Goal: Task Accomplishment & Management: Manage account settings

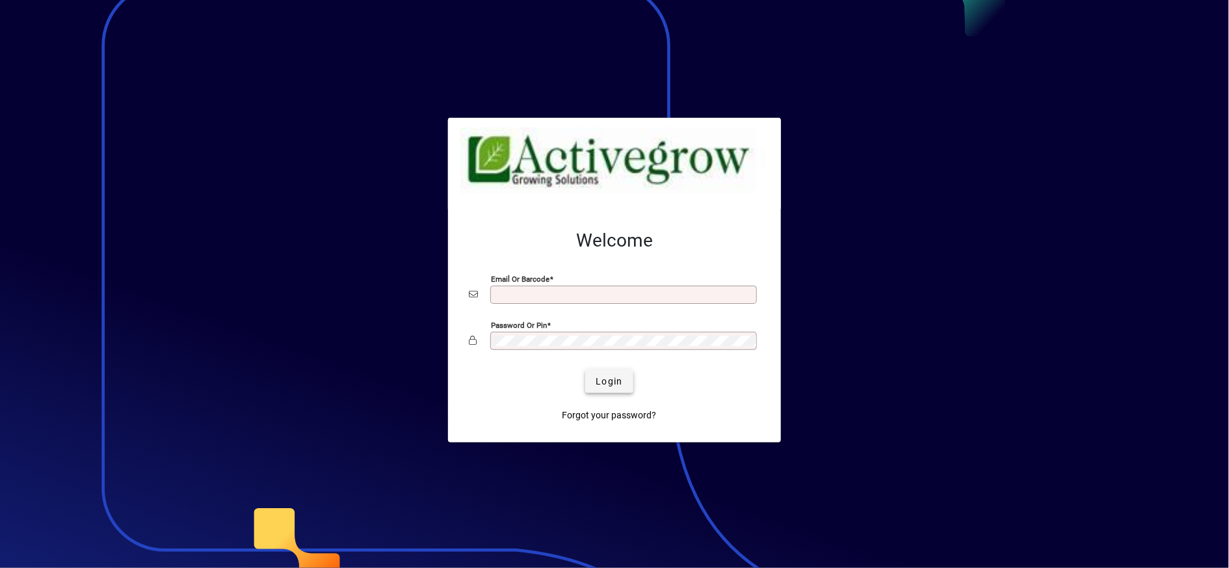
type input "**********"
click at [605, 376] on span "Login" at bounding box center [609, 382] width 27 height 14
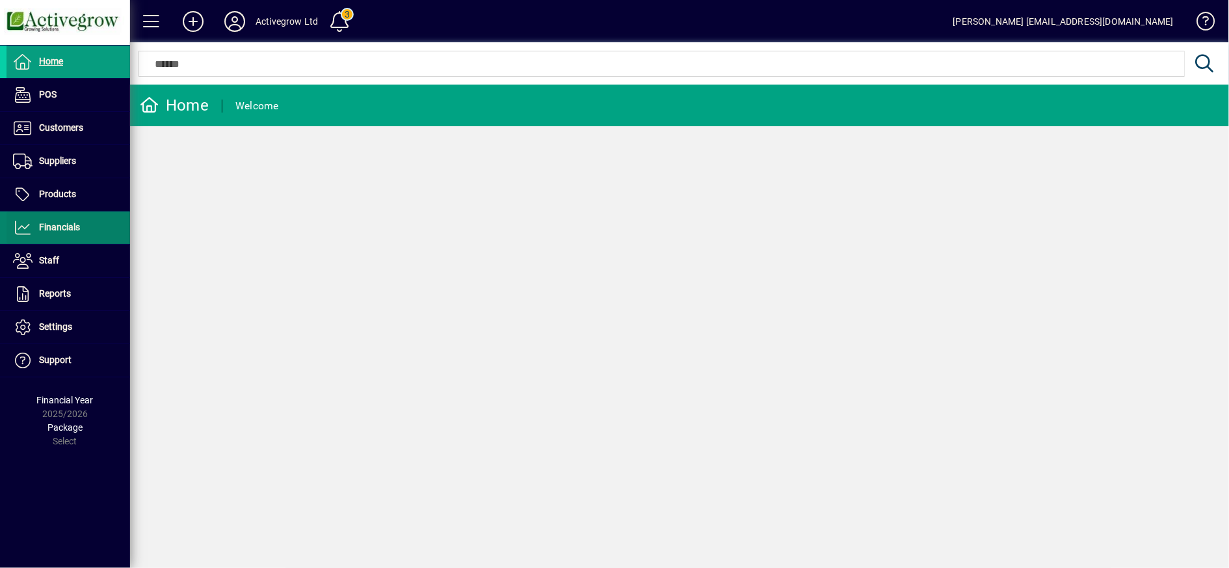
click at [65, 222] on span "Financials" at bounding box center [59, 227] width 41 height 10
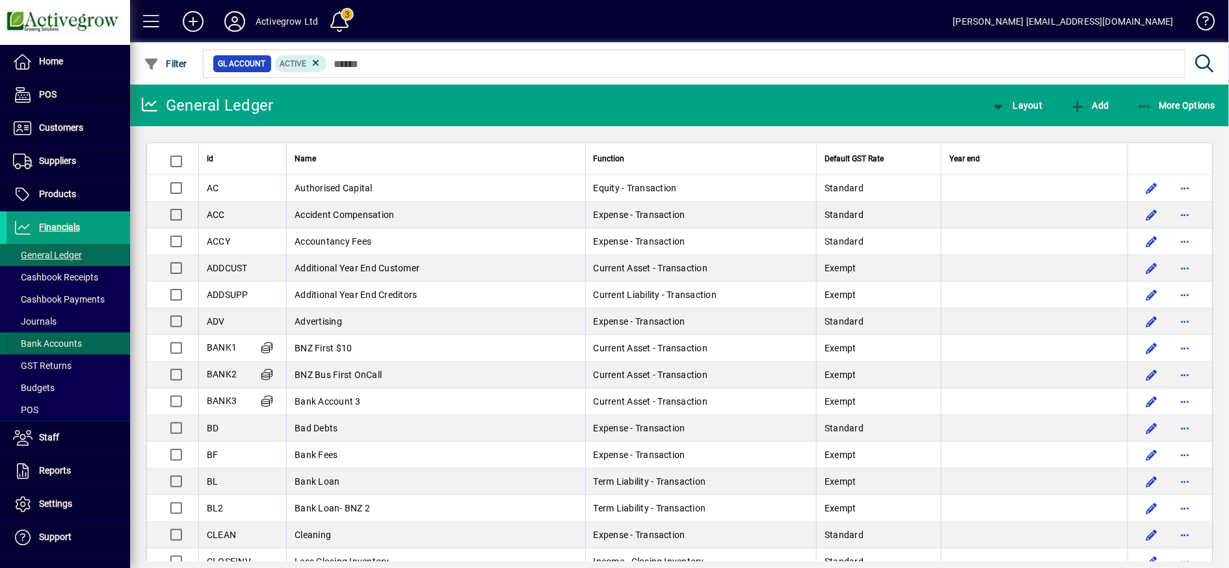
click at [62, 347] on span "Bank Accounts" at bounding box center [47, 343] width 69 height 10
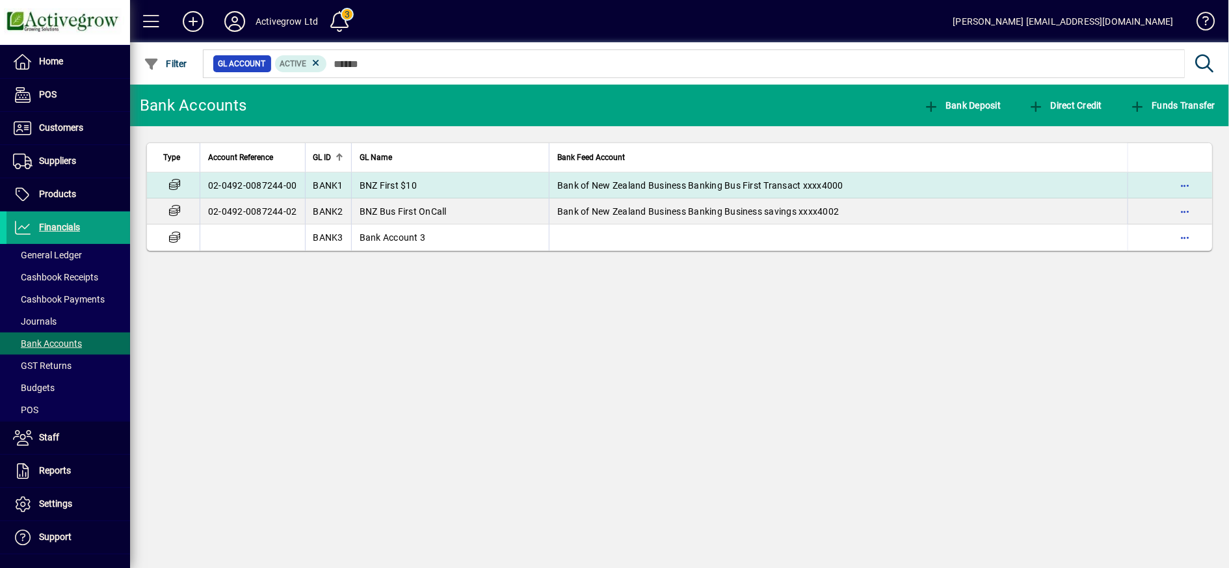
click at [276, 193] on td "02-0492-0087244-00" at bounding box center [252, 185] width 105 height 26
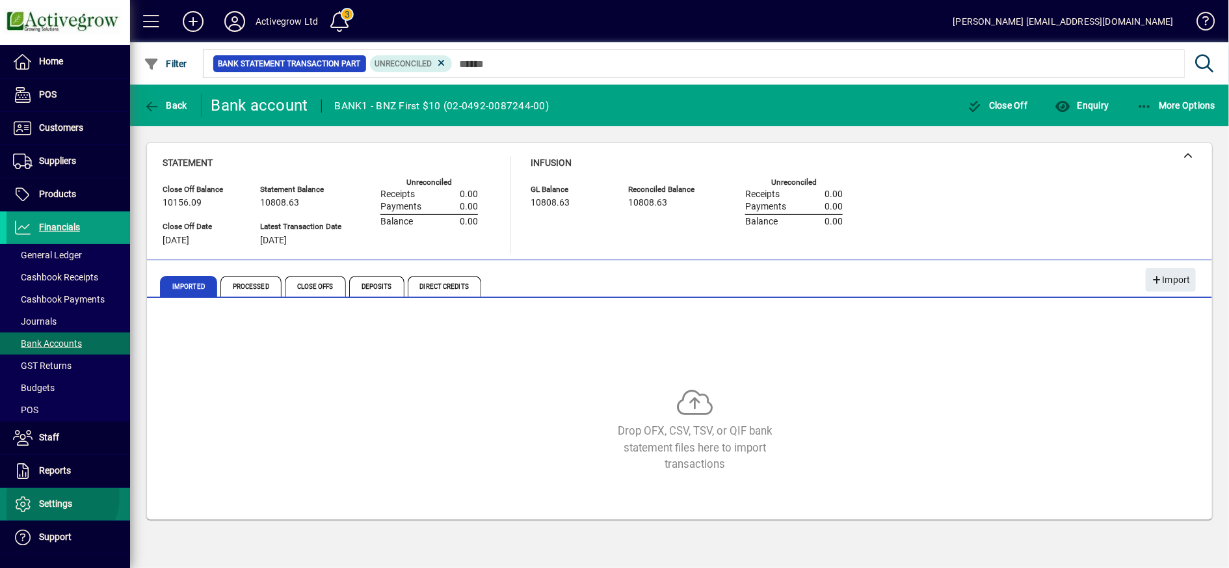
click at [51, 498] on span "Settings" at bounding box center [55, 503] width 33 height 10
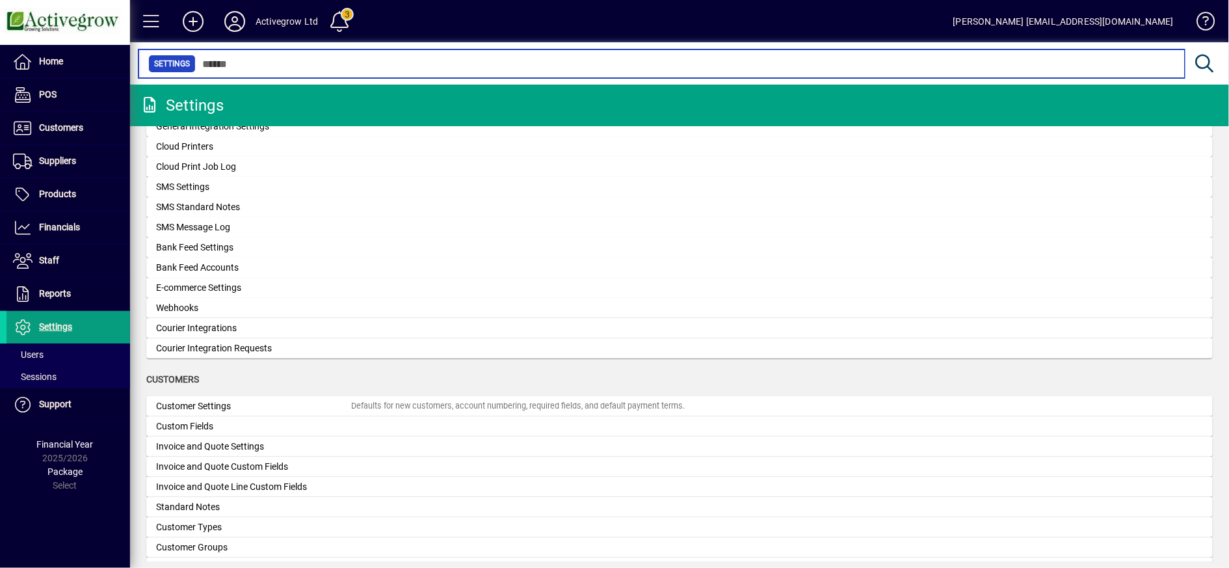
scroll to position [275, 0]
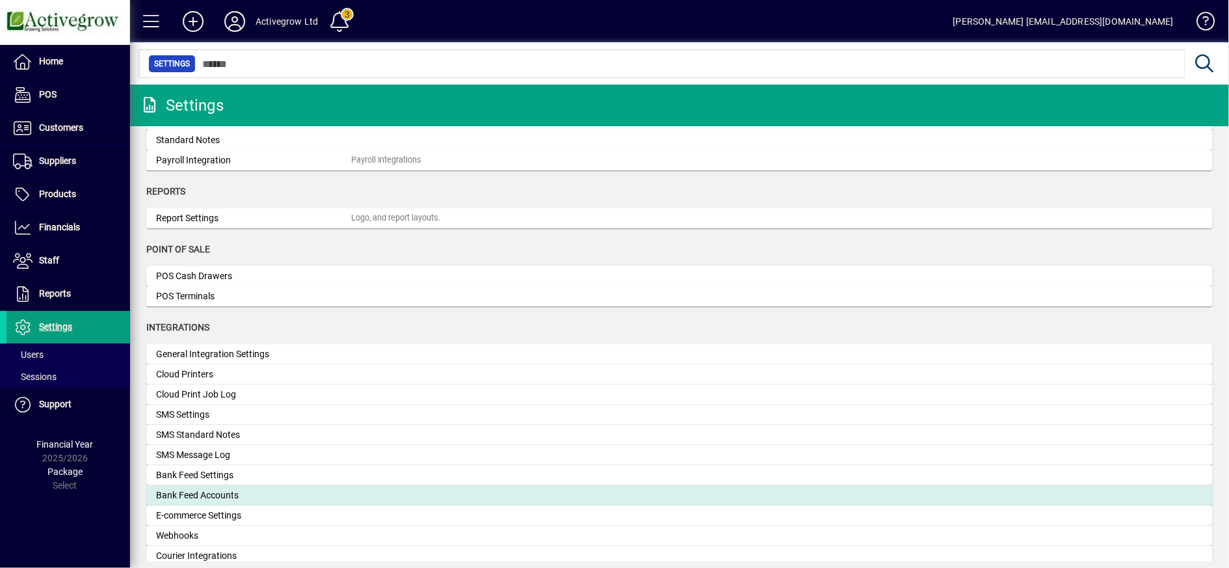
click at [210, 488] on div "Bank Feed Accounts" at bounding box center [253, 495] width 195 height 14
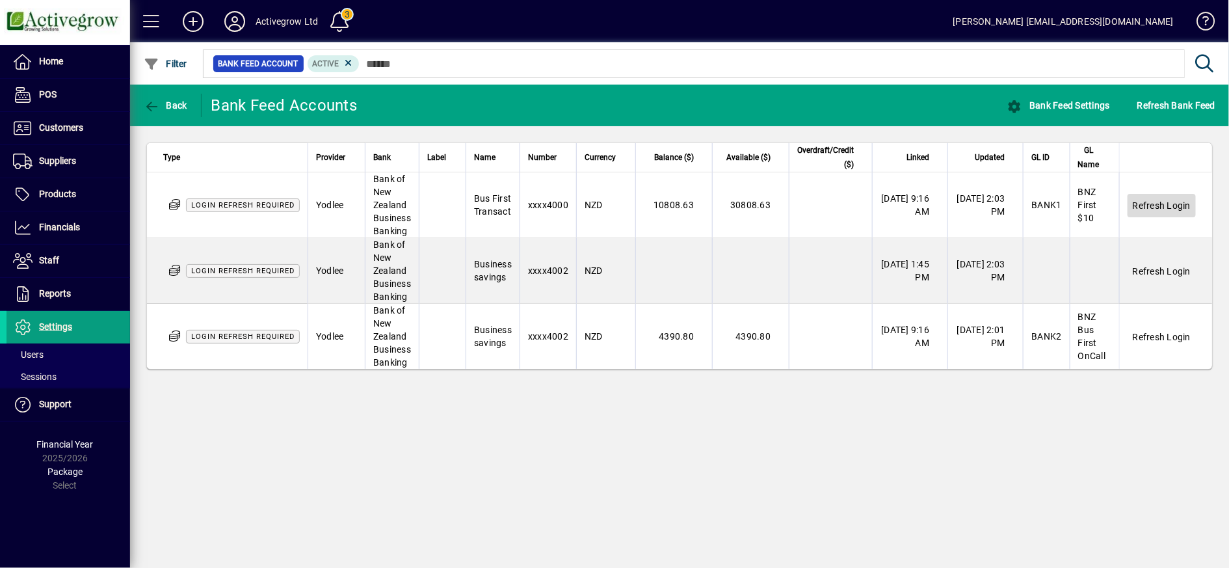
click at [1162, 211] on span "Refresh Login" at bounding box center [1162, 205] width 58 height 13
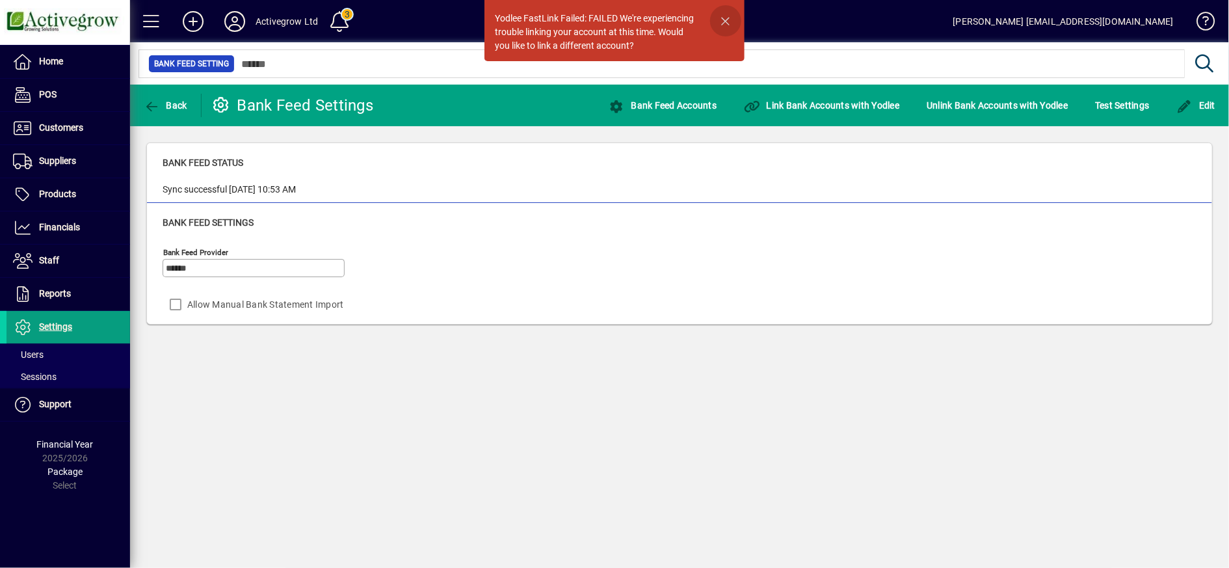
click at [725, 17] on span "button" at bounding box center [725, 20] width 31 height 31
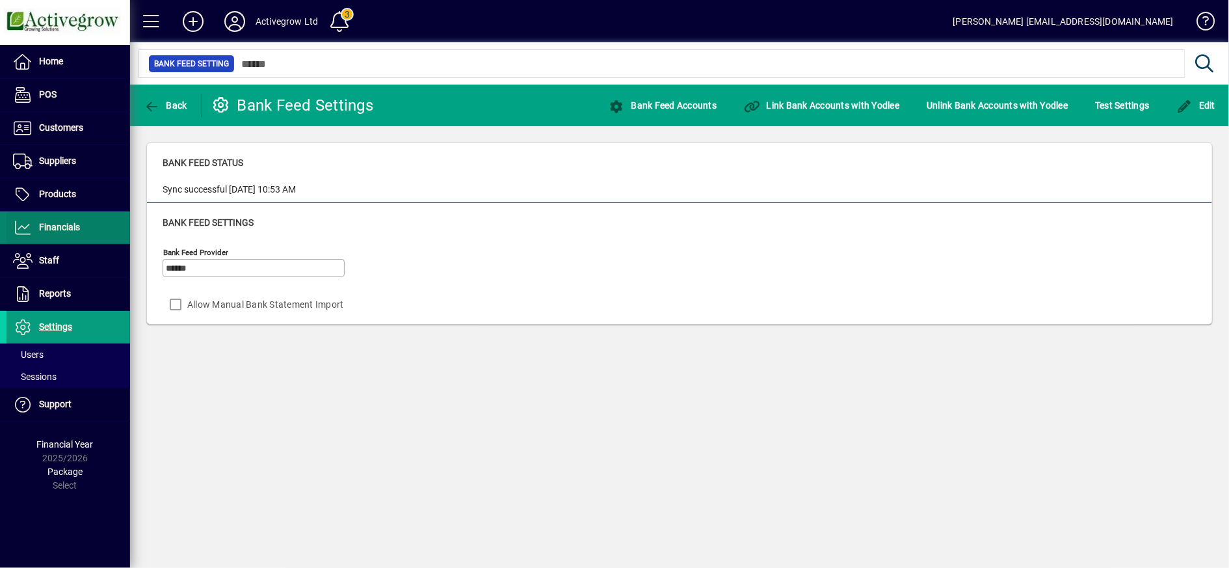
click at [53, 234] on span "Financials" at bounding box center [43, 228] width 73 height 16
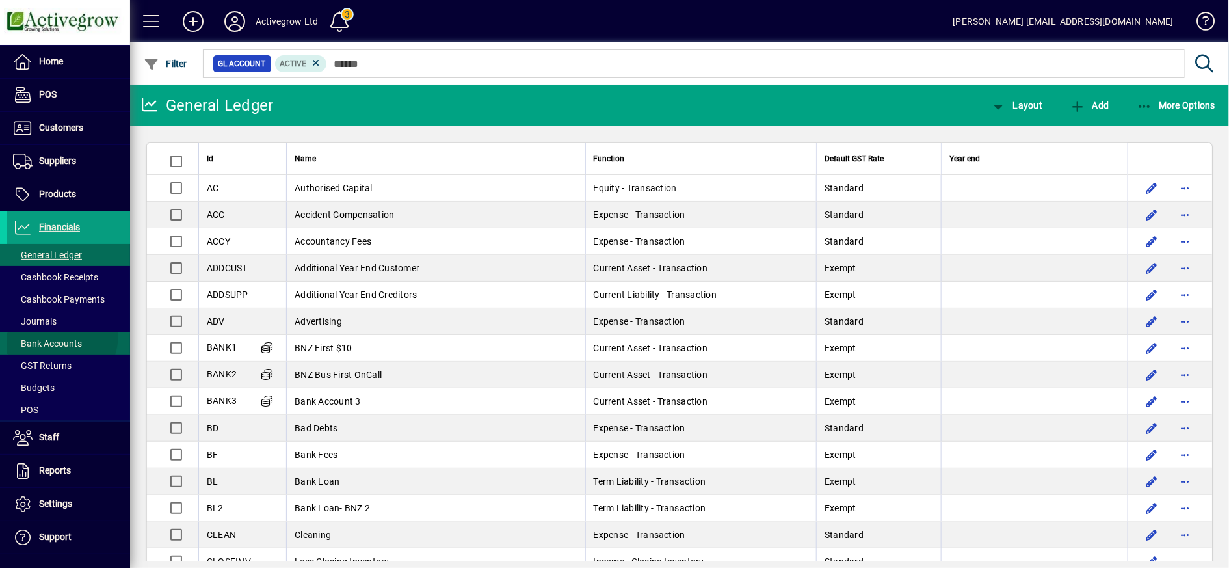
click at [56, 335] on span at bounding box center [69, 343] width 124 height 31
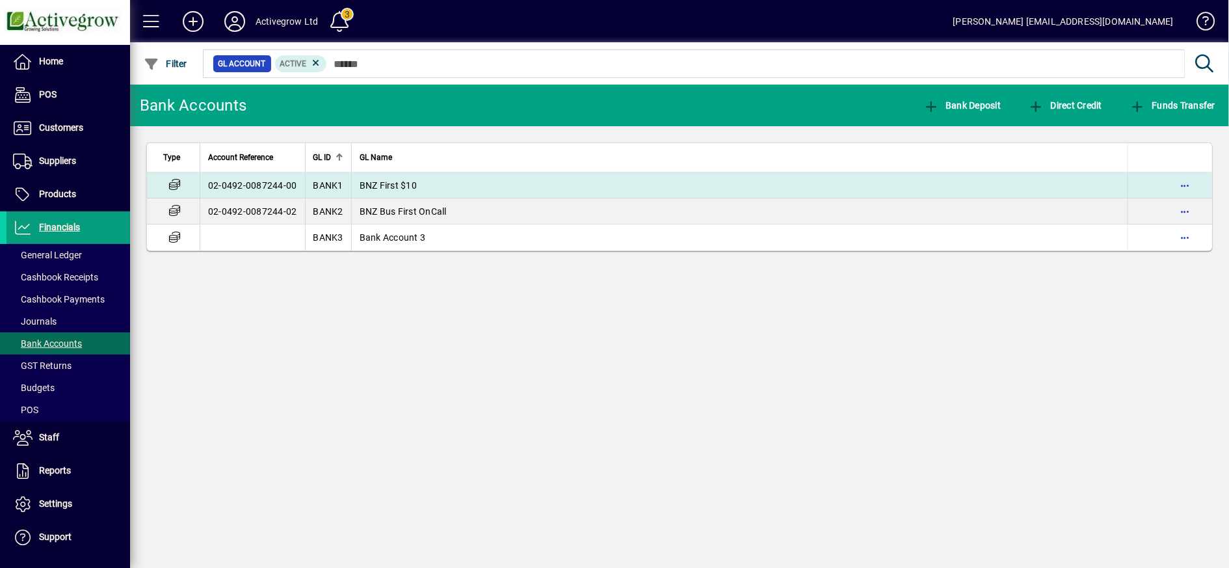
click at [277, 180] on td "02-0492-0087244-00" at bounding box center [252, 185] width 105 height 26
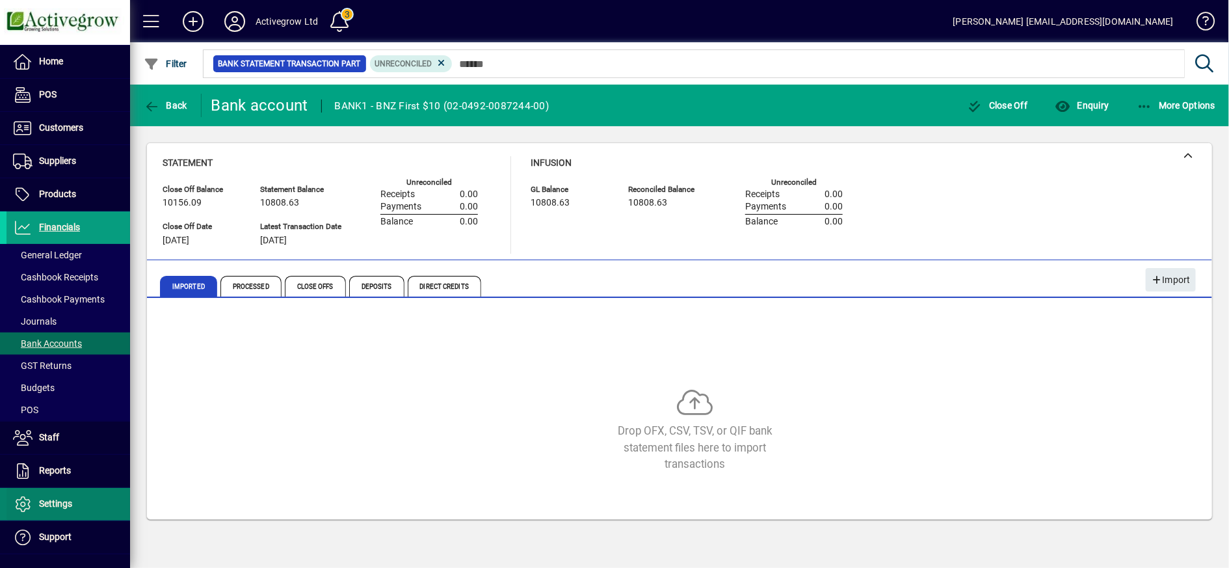
click at [60, 498] on span "Settings" at bounding box center [55, 503] width 33 height 10
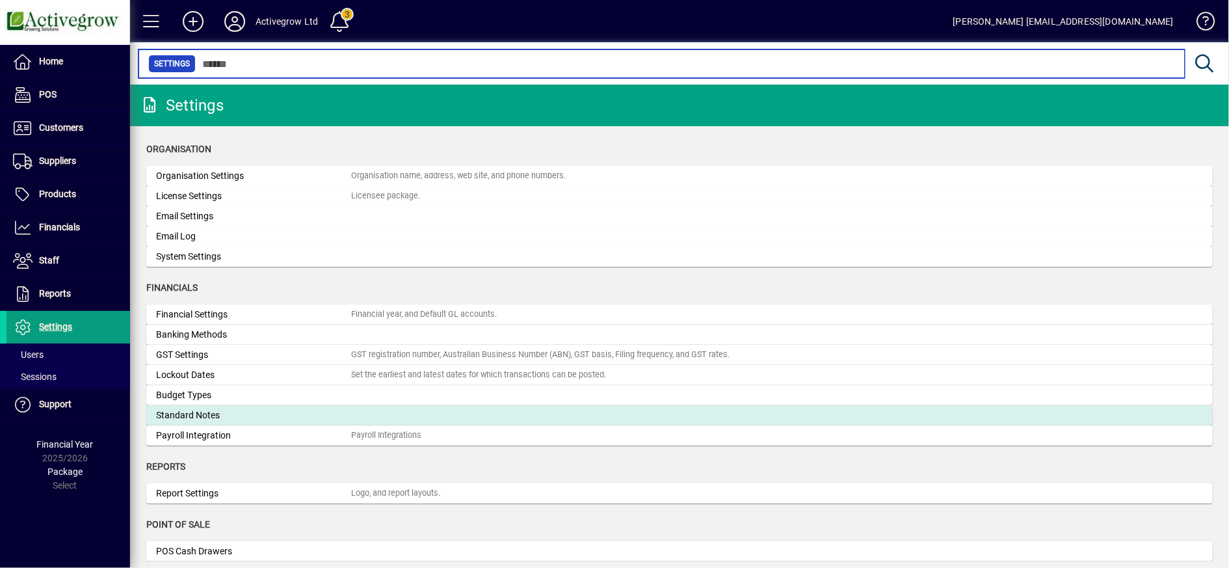
scroll to position [455, 0]
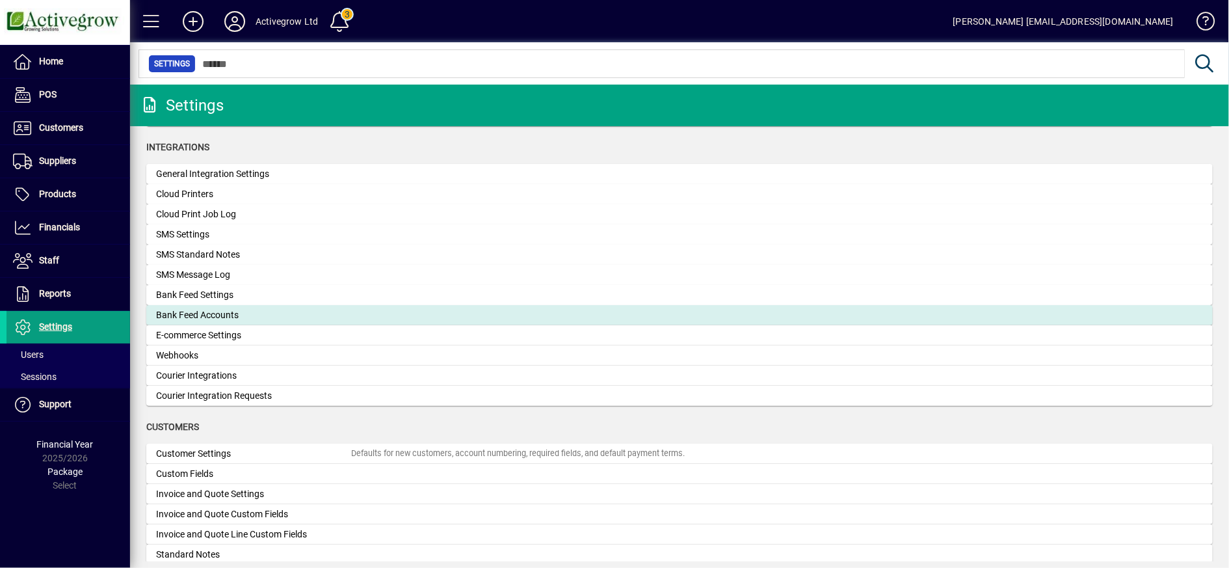
click at [222, 310] on div "Bank Feed Accounts" at bounding box center [253, 315] width 195 height 14
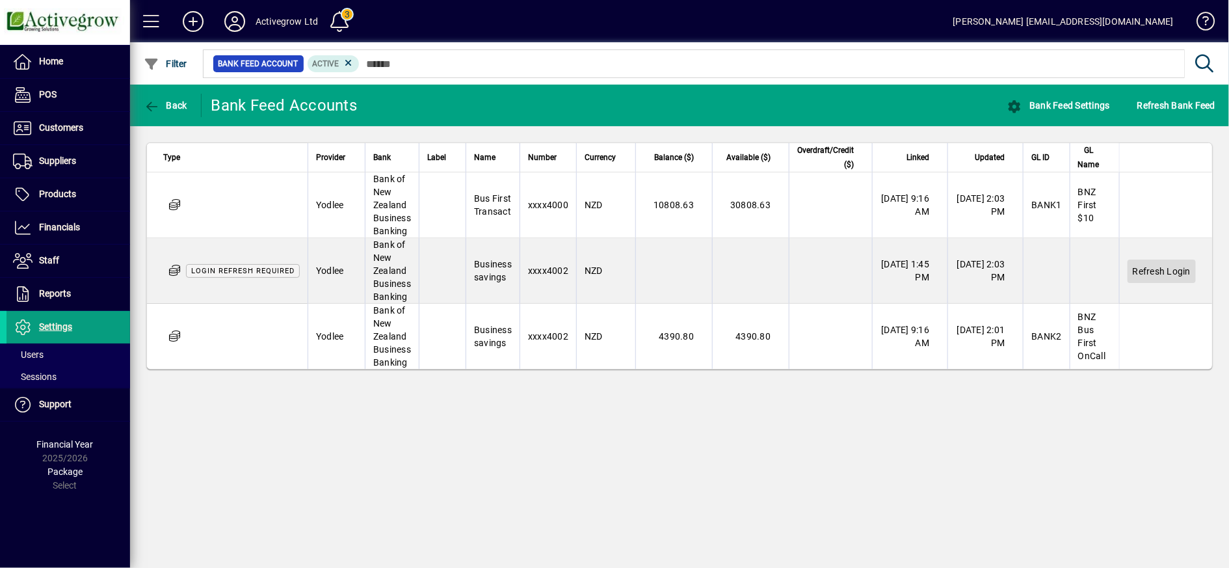
click at [1159, 269] on span "Refresh Login" at bounding box center [1162, 271] width 58 height 13
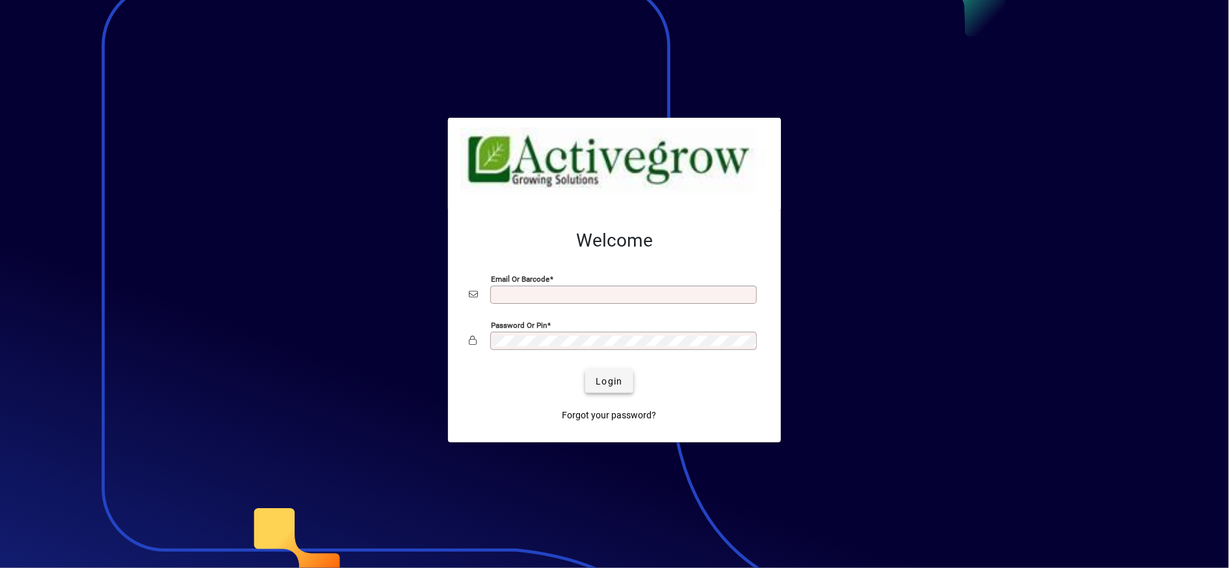
type input "**********"
click at [614, 387] on span "Login" at bounding box center [609, 382] width 27 height 14
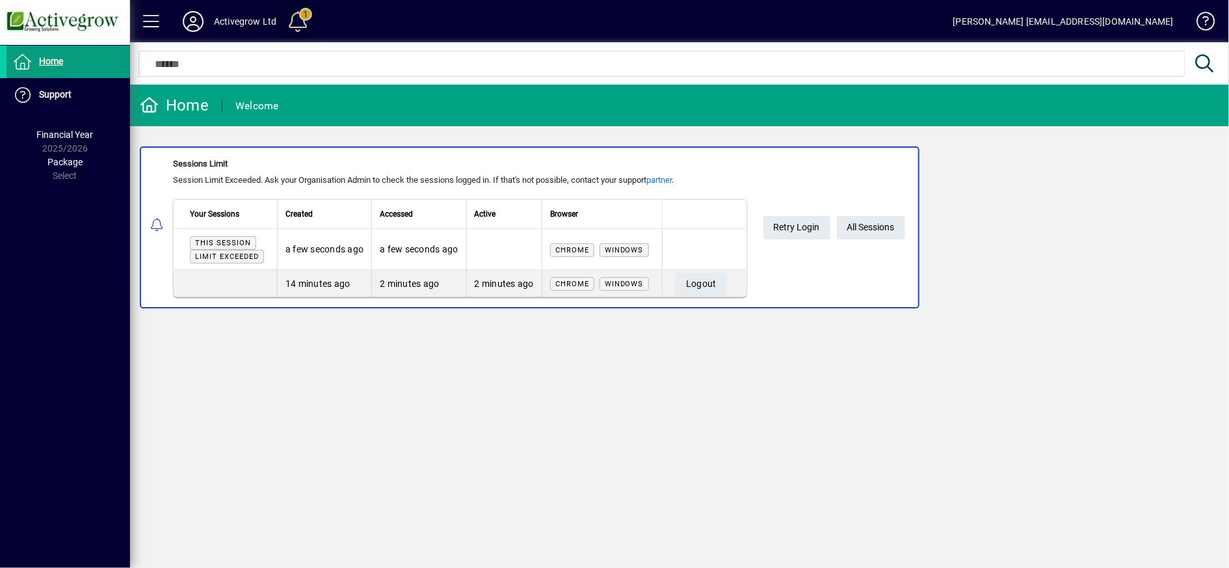
click at [301, 15] on span at bounding box center [297, 21] width 31 height 31
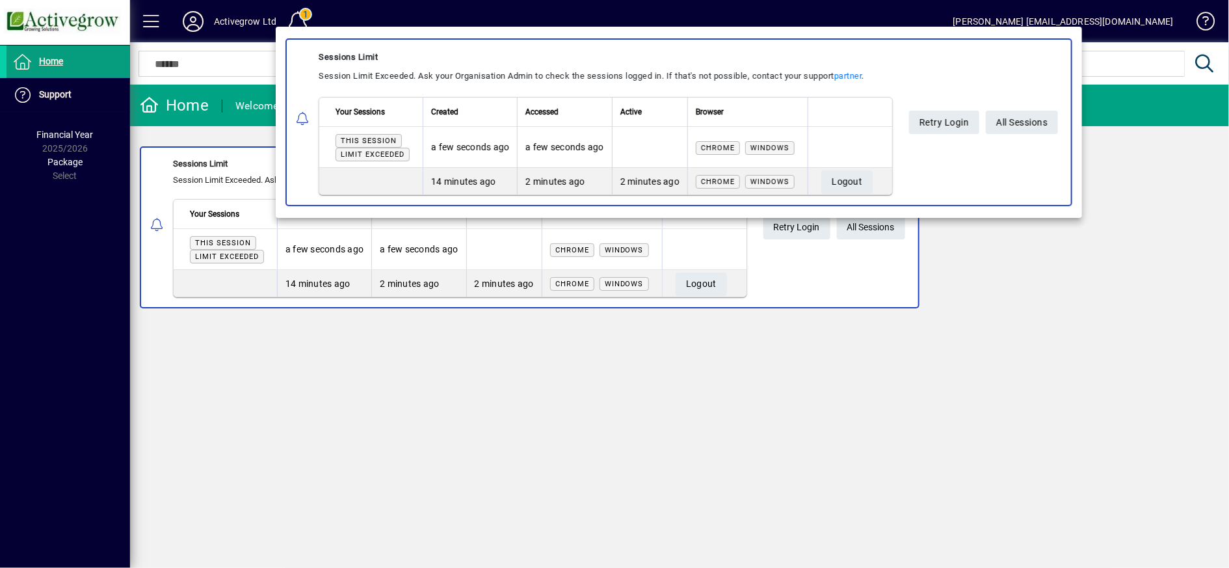
click at [166, 25] on div at bounding box center [614, 284] width 1229 height 568
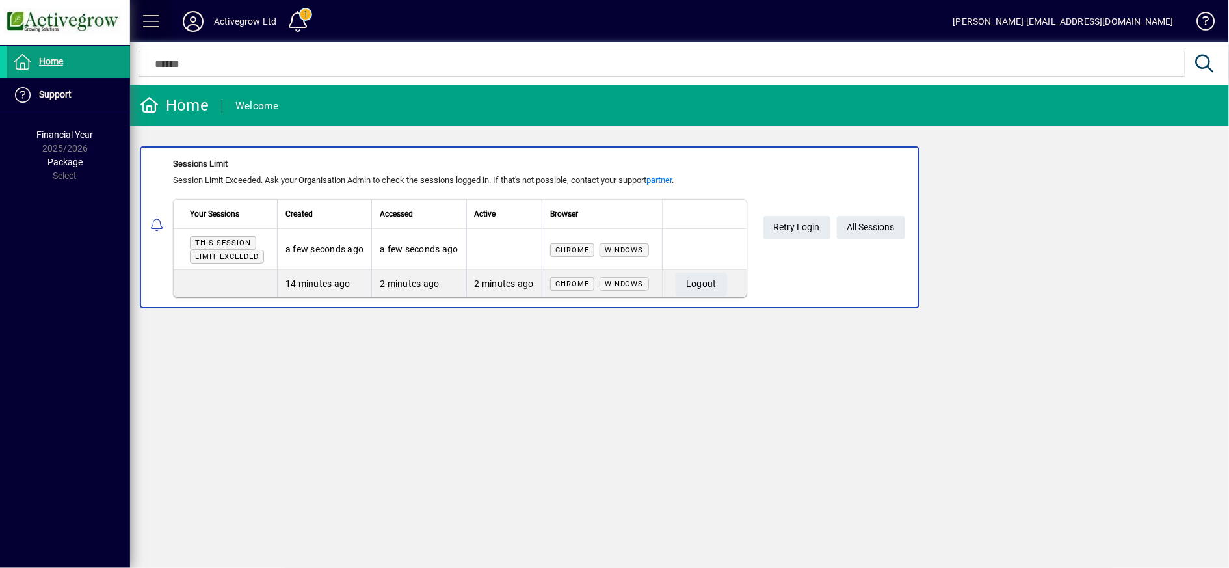
click at [154, 23] on span at bounding box center [151, 21] width 31 height 31
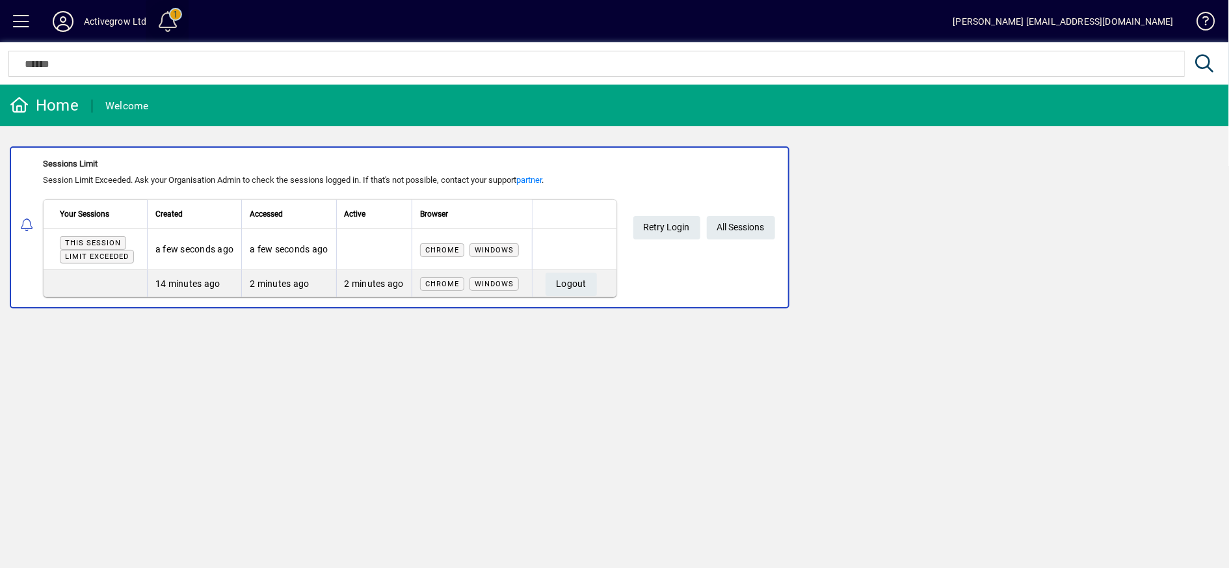
click at [160, 19] on span at bounding box center [167, 21] width 31 height 31
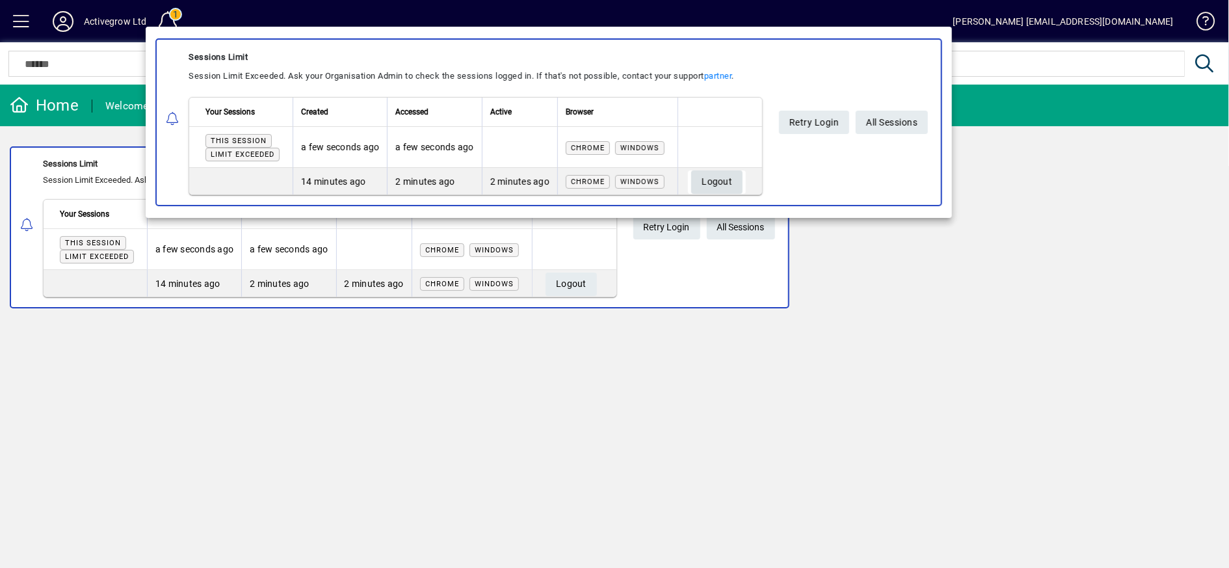
click at [730, 176] on span "Logout" at bounding box center [717, 181] width 31 height 21
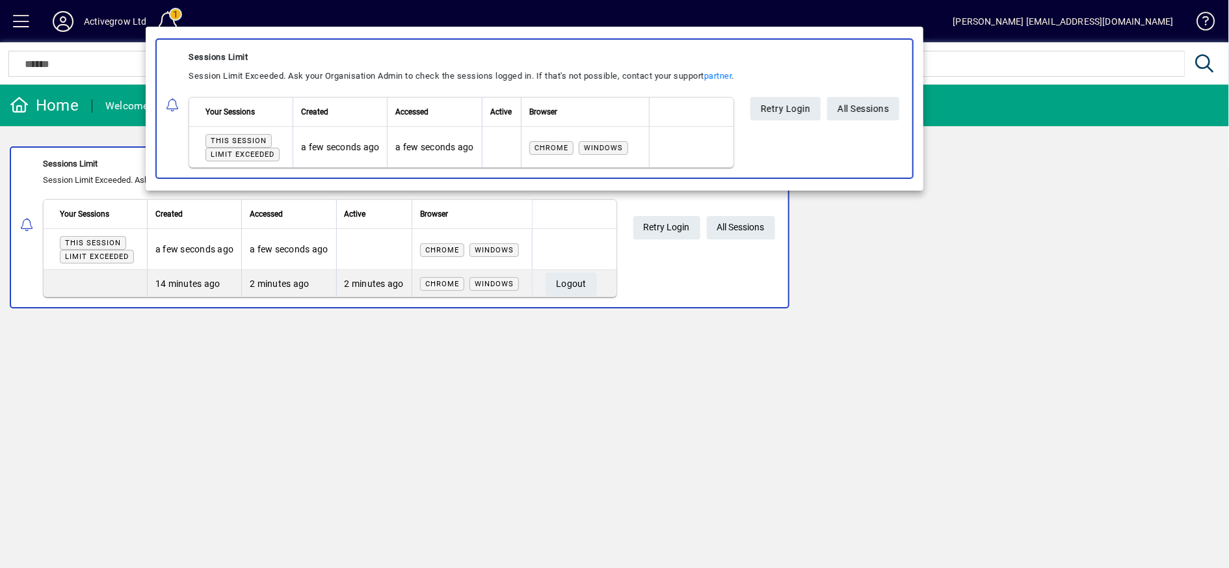
click at [562, 285] on div at bounding box center [614, 284] width 1229 height 568
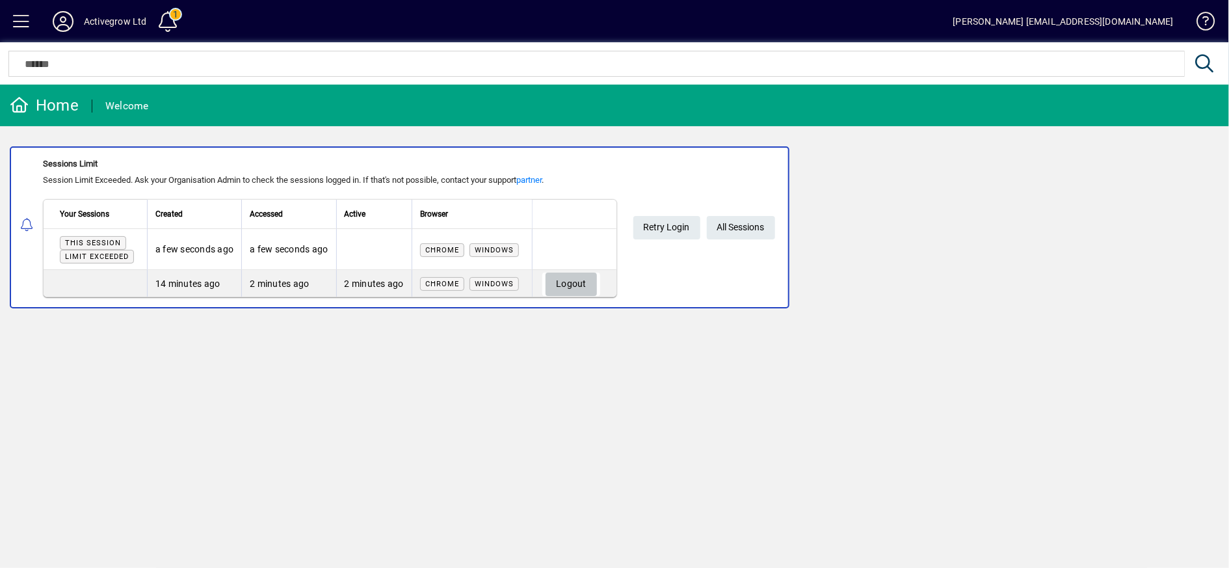
click at [562, 285] on span "Logout" at bounding box center [571, 283] width 31 height 21
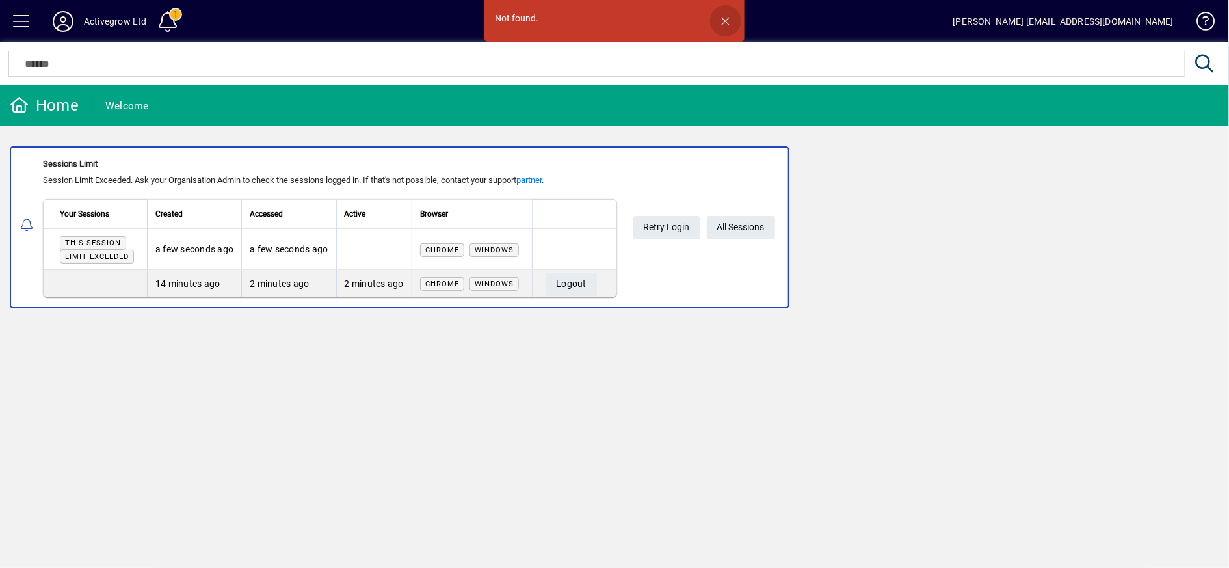
click at [726, 18] on span "button" at bounding box center [725, 20] width 31 height 31
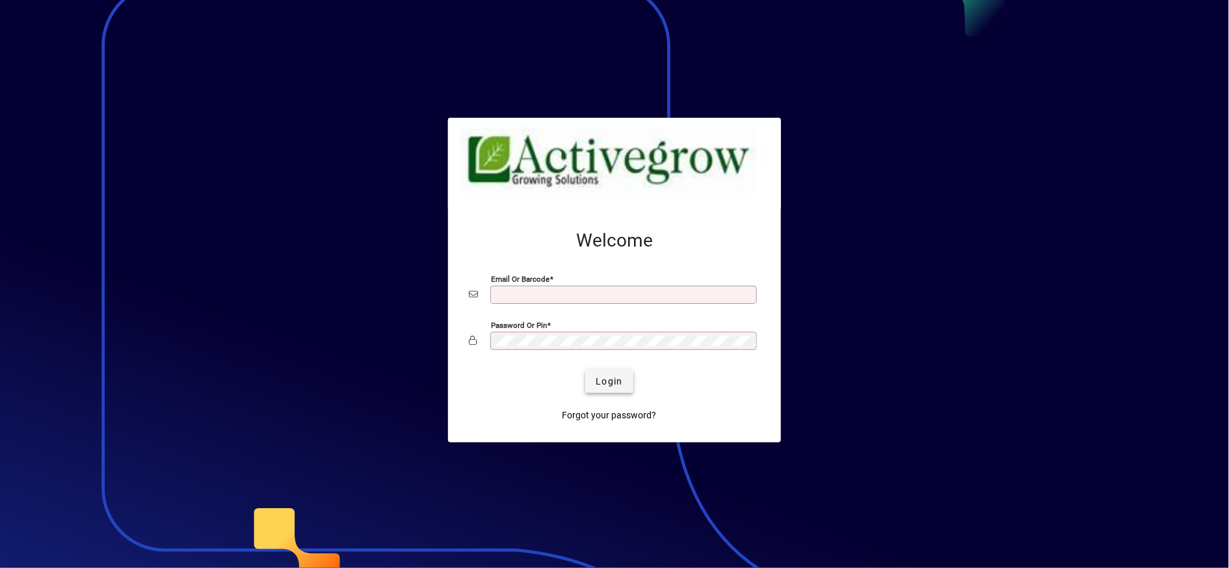
type input "**********"
click at [607, 382] on span "Login" at bounding box center [609, 382] width 27 height 14
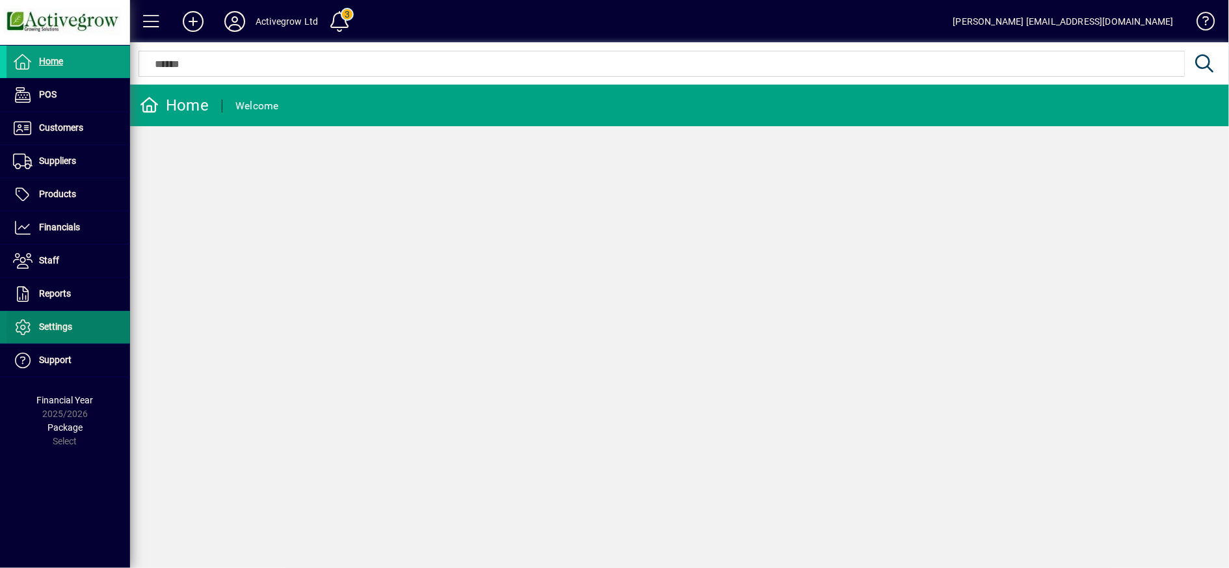
click at [51, 326] on span "Settings" at bounding box center [55, 326] width 33 height 10
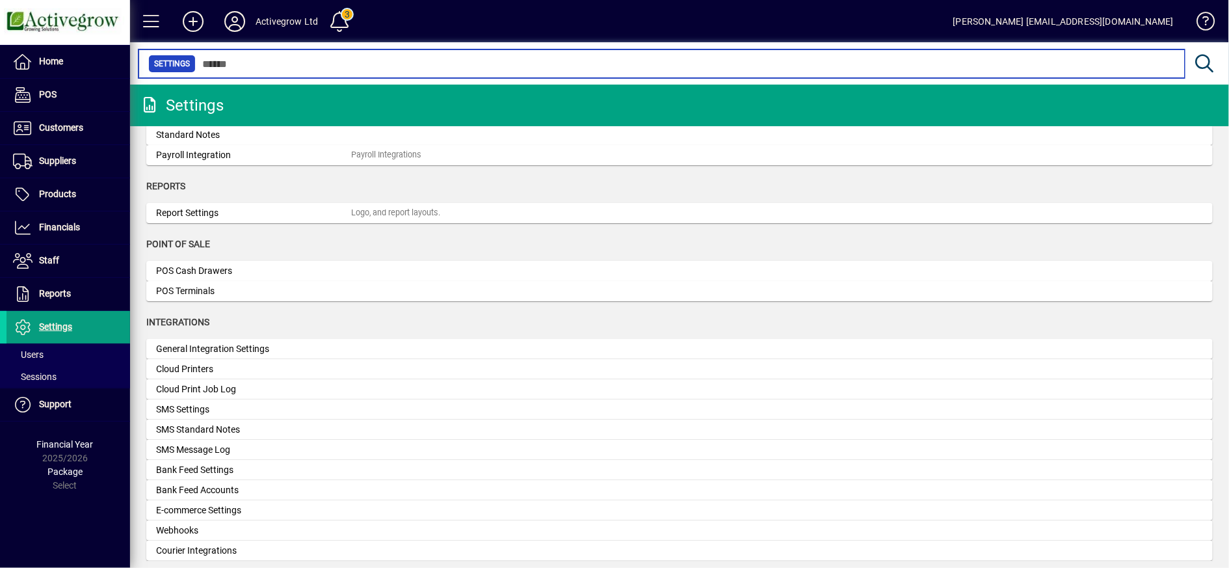
scroll to position [275, 0]
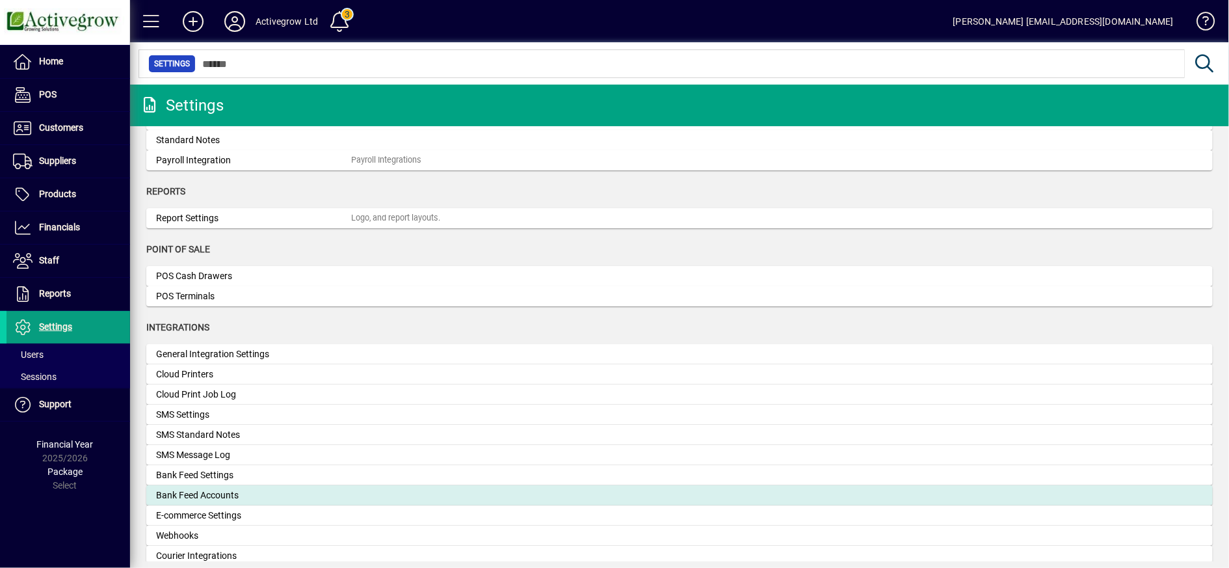
click at [204, 496] on div "Bank Feed Accounts" at bounding box center [253, 495] width 195 height 14
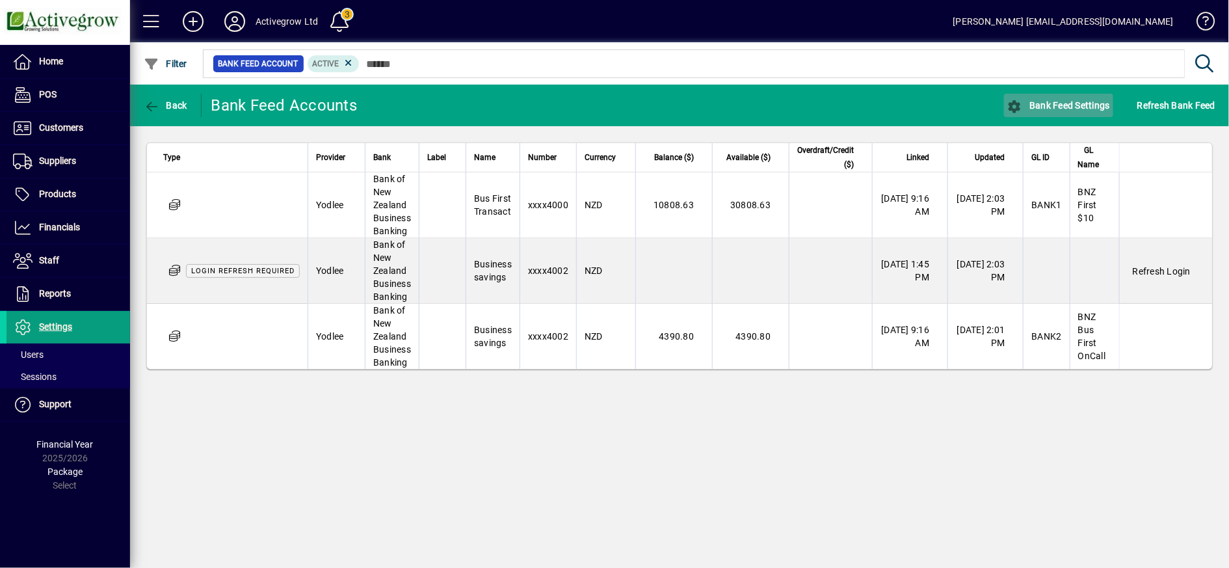
click at [1058, 100] on span "Bank Feed Settings" at bounding box center [1058, 105] width 103 height 10
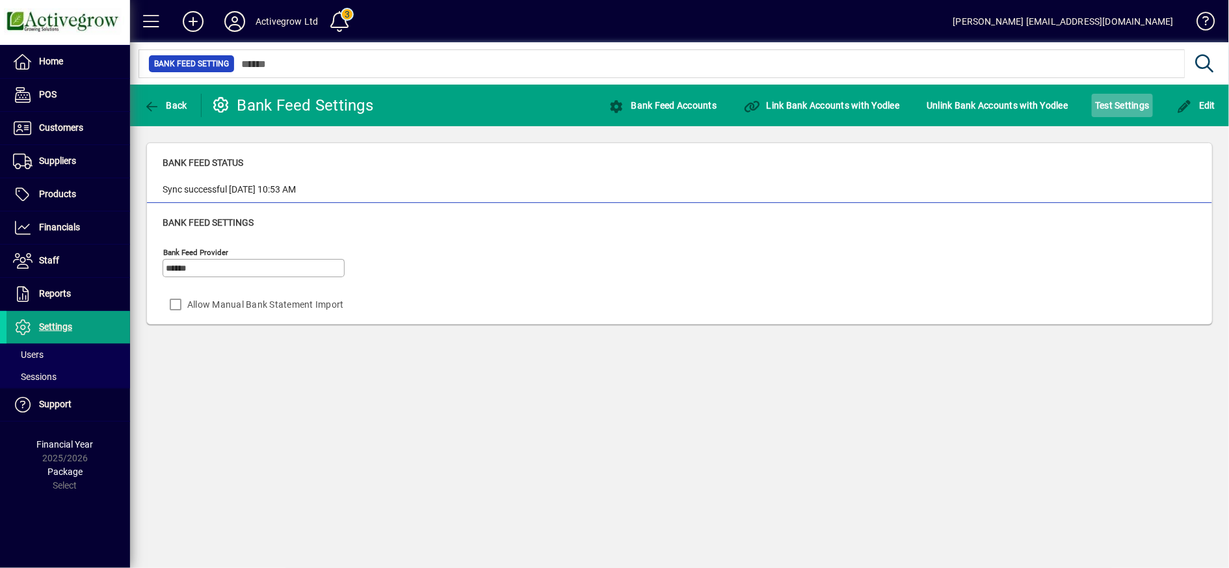
click at [1116, 100] on span "Test Settings" at bounding box center [1122, 105] width 54 height 21
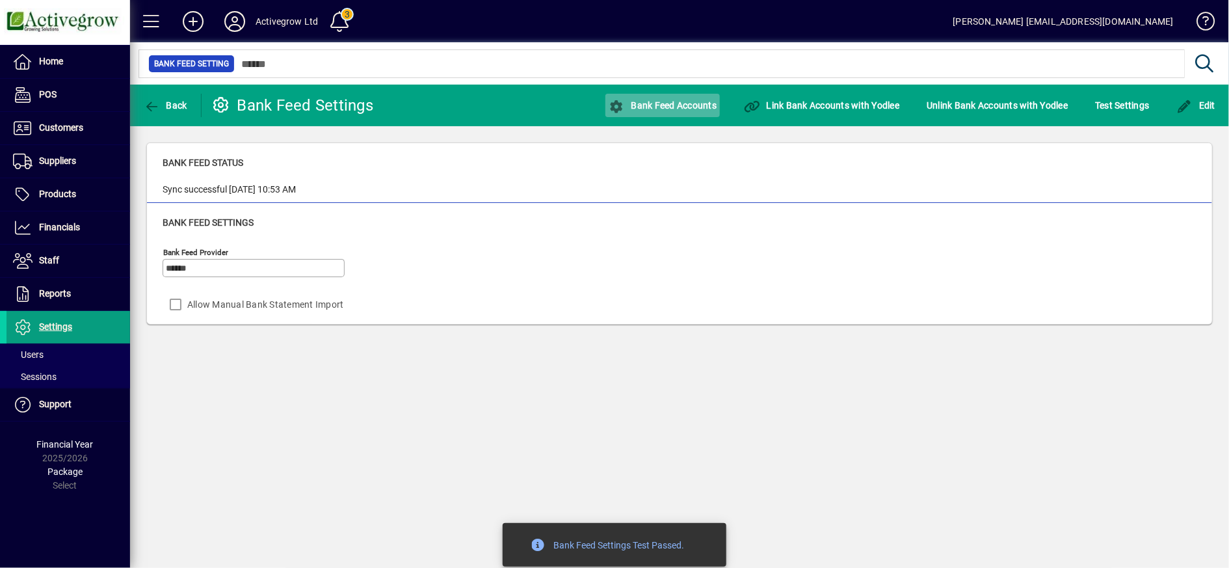
click at [655, 101] on span "Bank Feed Accounts" at bounding box center [663, 105] width 108 height 10
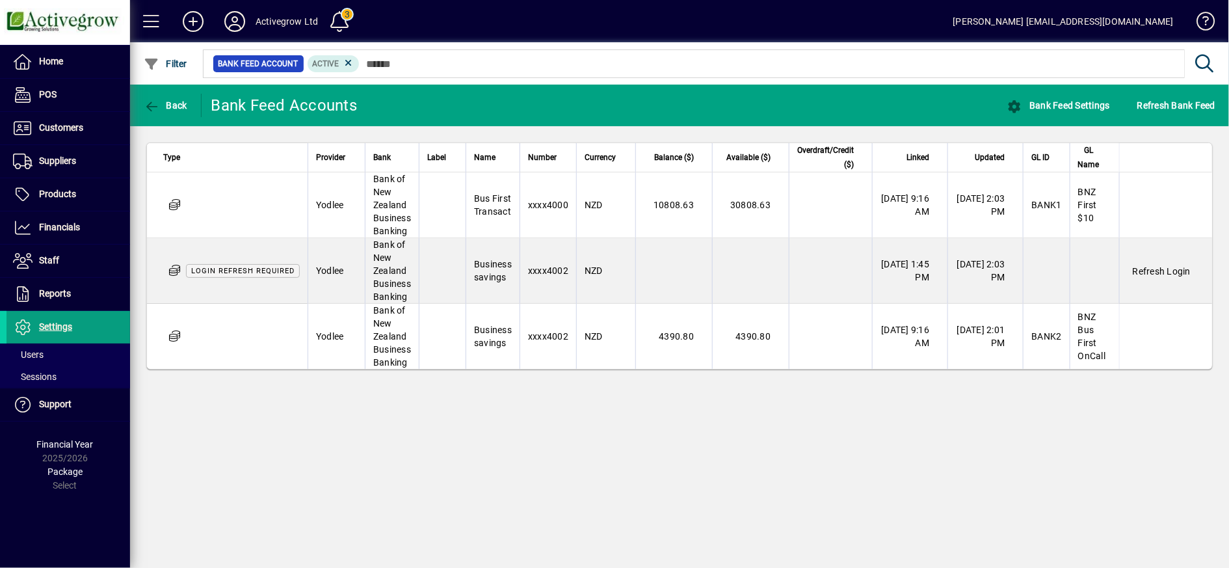
click at [245, 269] on span "Login refresh required" at bounding box center [242, 271] width 103 height 8
click at [1150, 272] on span "Refresh Login" at bounding box center [1162, 271] width 58 height 13
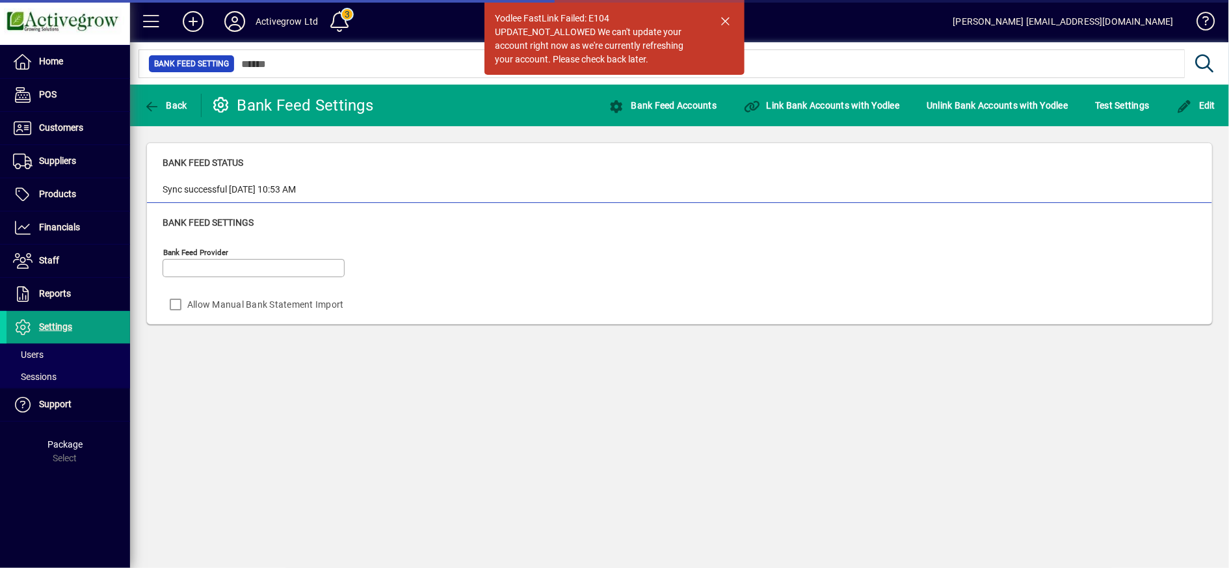
type input "******"
click at [728, 14] on span "button" at bounding box center [725, 20] width 31 height 31
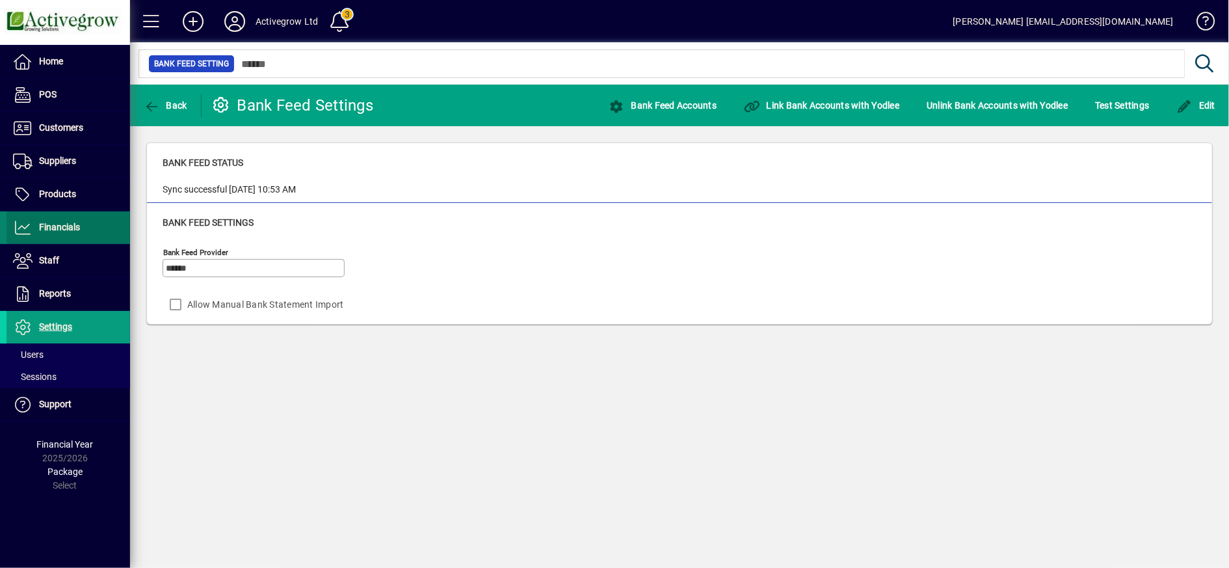
click at [31, 239] on span at bounding box center [69, 227] width 124 height 31
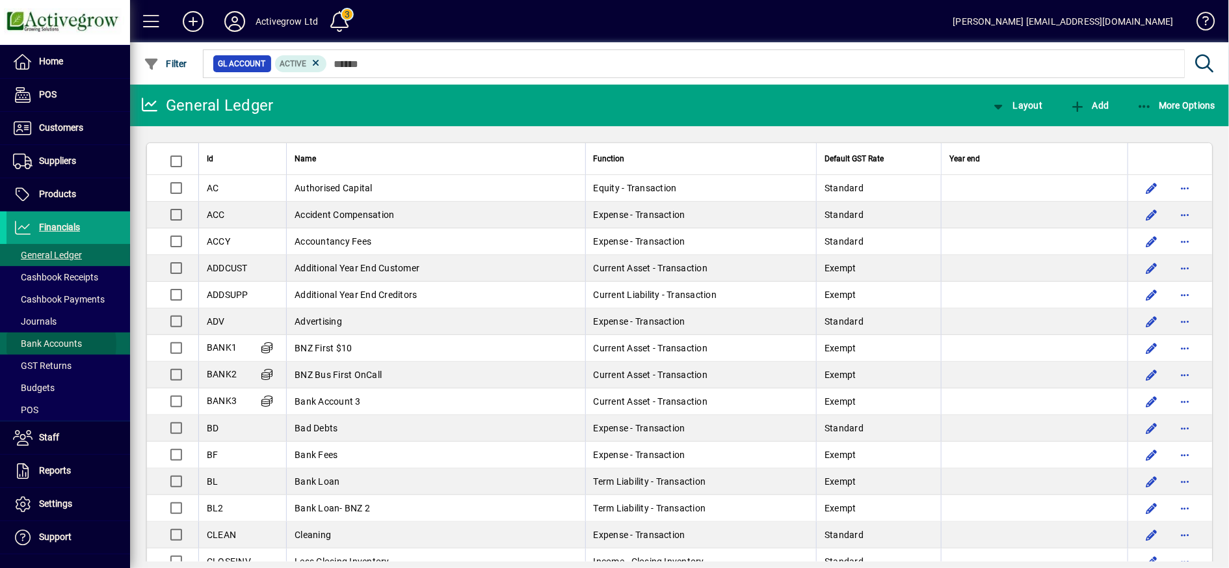
click at [55, 344] on span "Bank Accounts" at bounding box center [47, 343] width 69 height 10
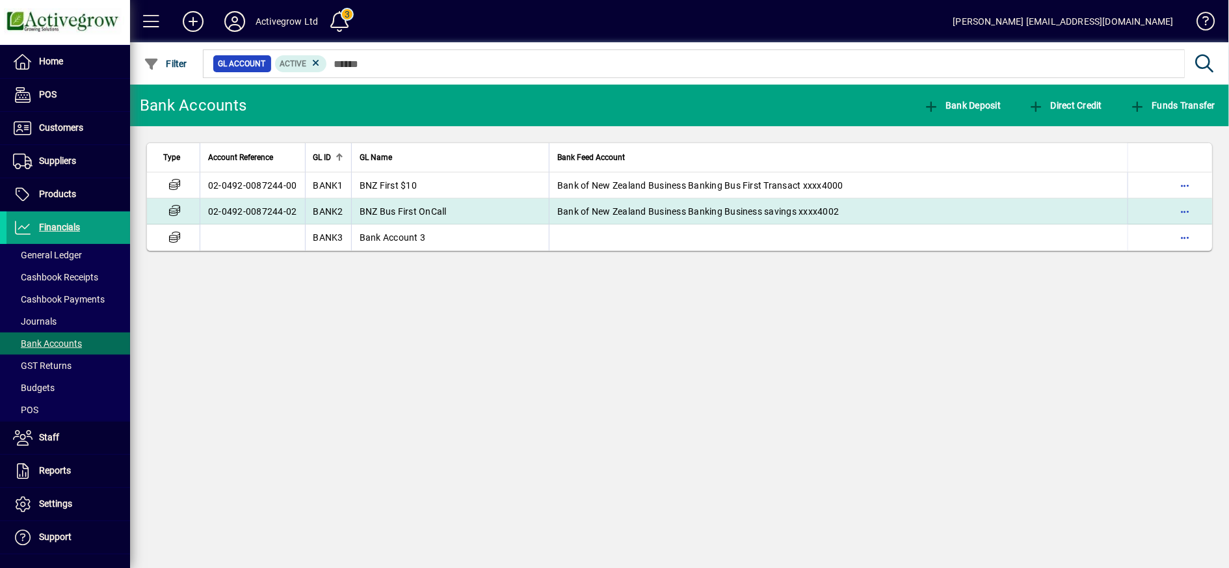
click at [280, 211] on td "02-0492-0087244-02" at bounding box center [252, 211] width 105 height 26
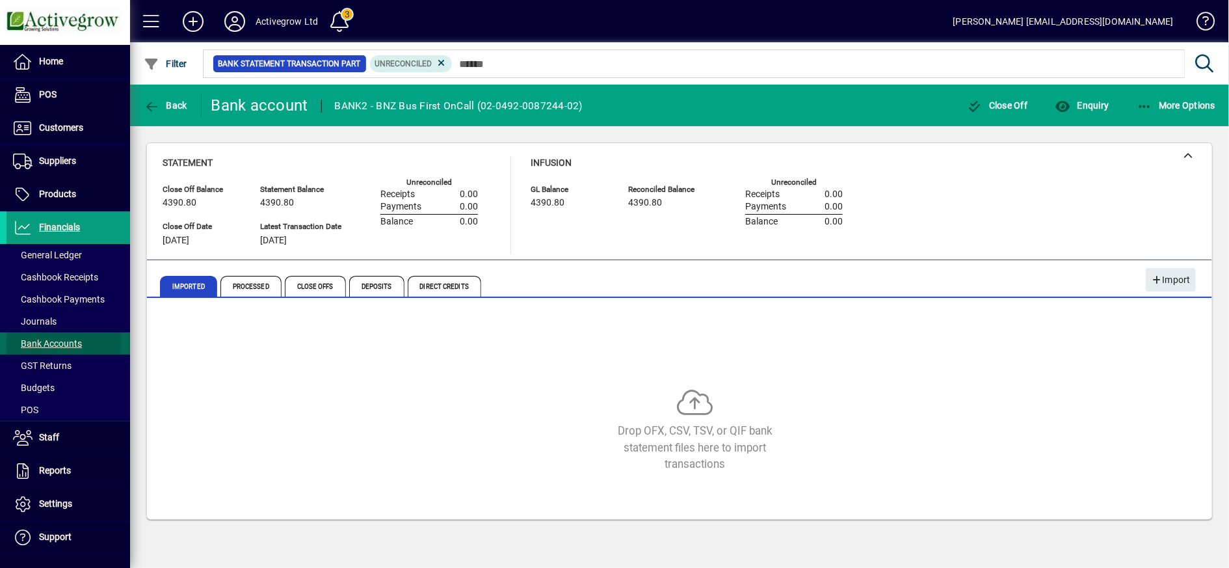
click at [63, 339] on span "Bank Accounts" at bounding box center [47, 343] width 69 height 10
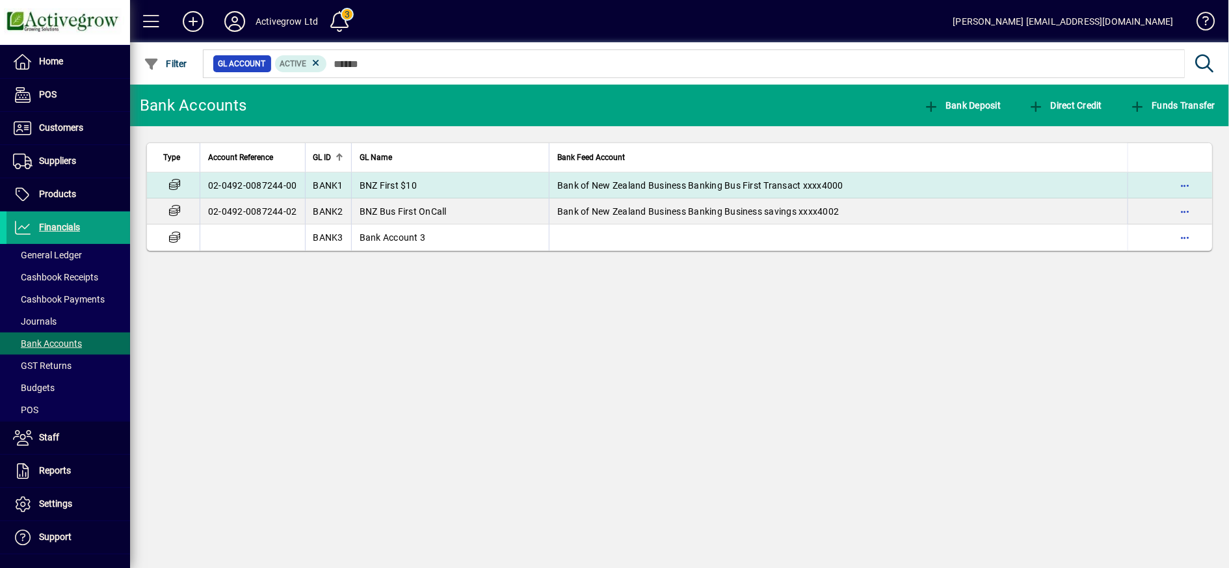
click at [291, 181] on td "02-0492-0087244-00" at bounding box center [252, 185] width 105 height 26
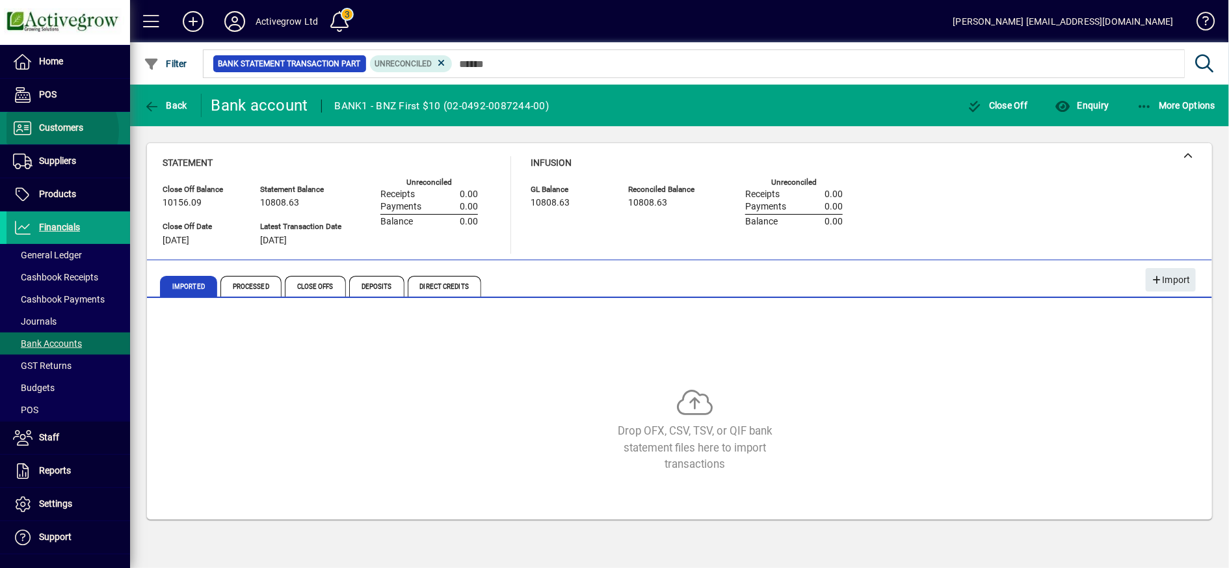
click at [61, 130] on span "Customers" at bounding box center [61, 127] width 44 height 10
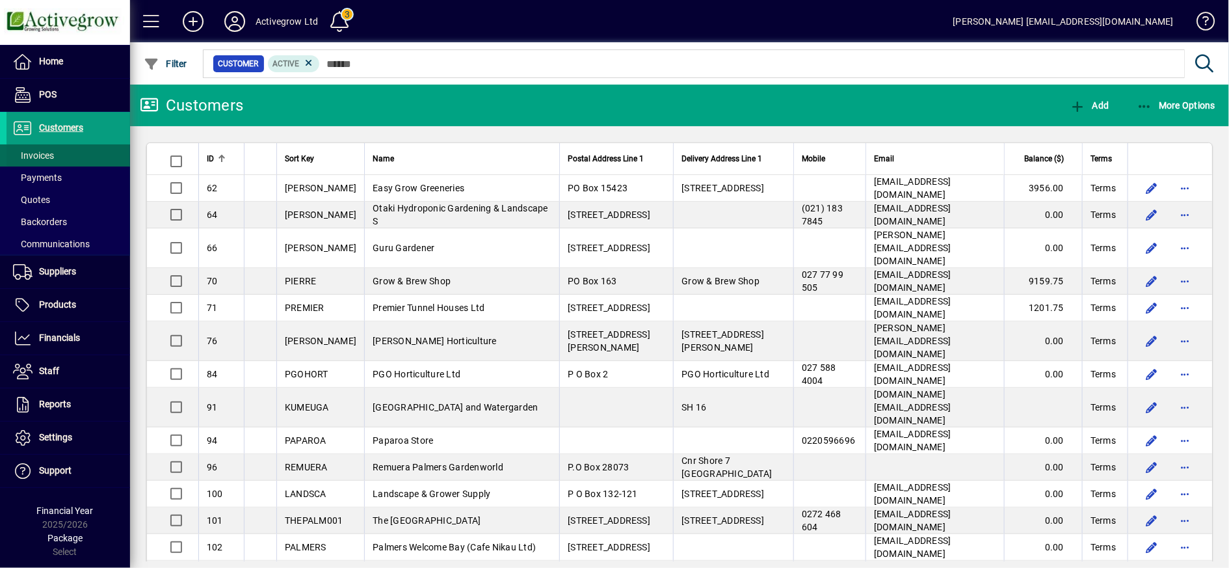
click at [77, 155] on span at bounding box center [69, 155] width 124 height 31
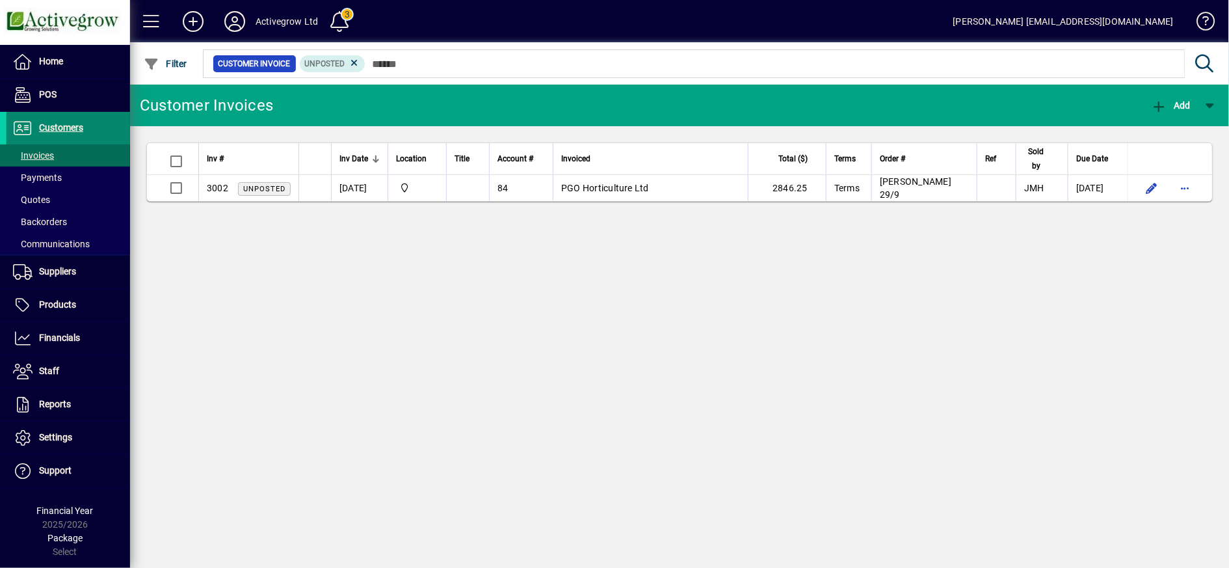
click at [74, 131] on span "Customers" at bounding box center [61, 127] width 44 height 10
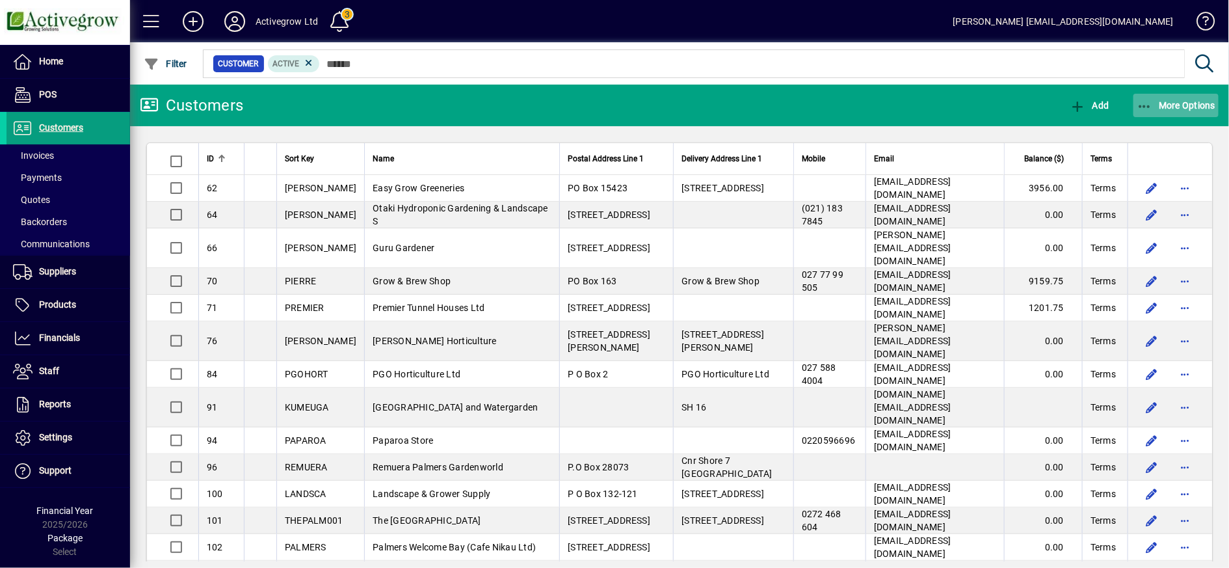
click at [1140, 104] on icon "button" at bounding box center [1145, 106] width 16 height 13
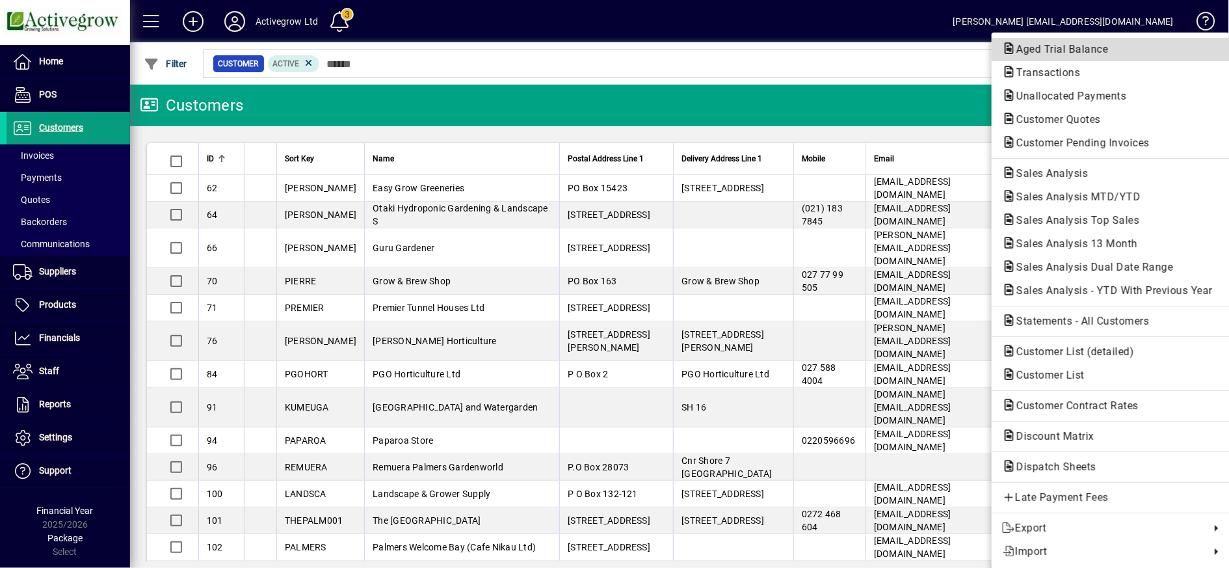
click at [1031, 45] on span "Aged Trial Balance" at bounding box center [1058, 49] width 113 height 12
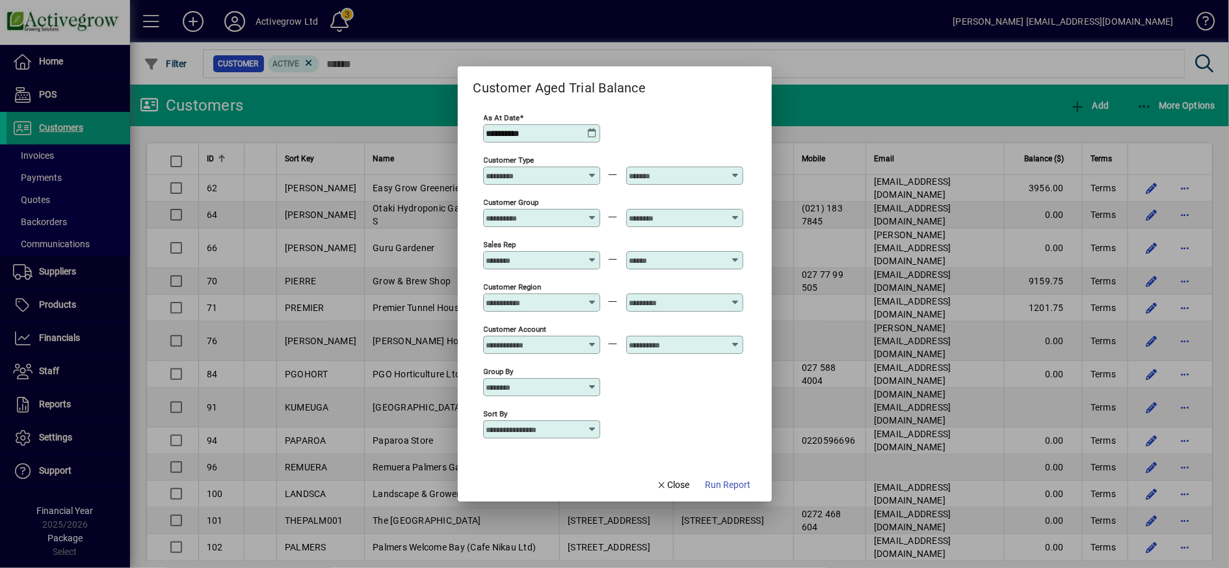
click at [591, 128] on icon at bounding box center [592, 133] width 10 height 10
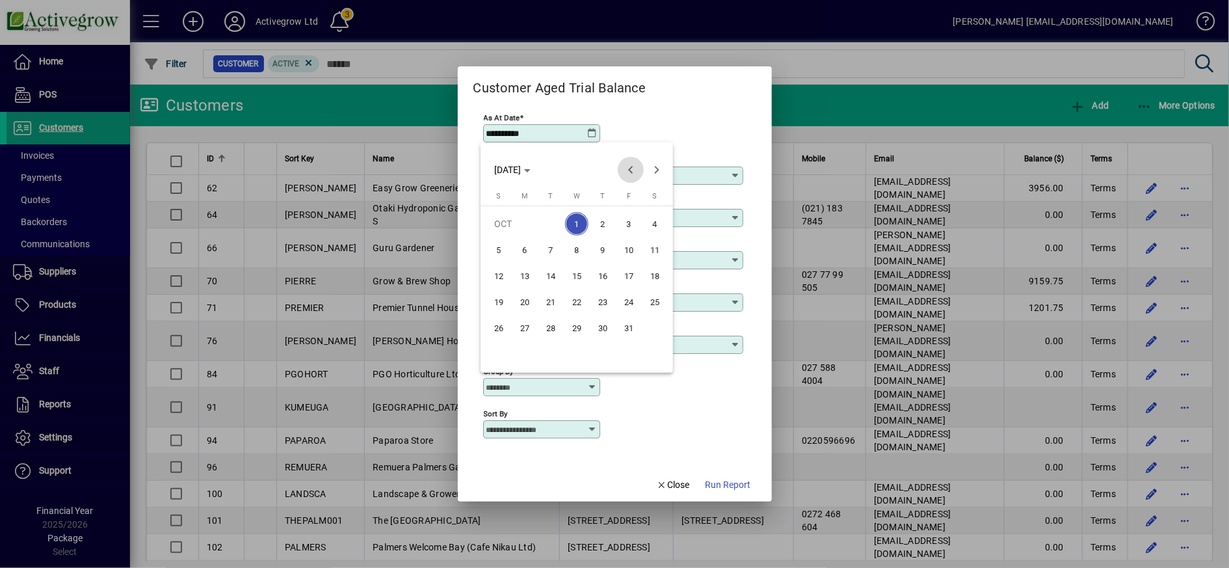
click at [632, 170] on span "Previous month" at bounding box center [631, 170] width 26 height 26
click at [557, 362] on span "30" at bounding box center [550, 353] width 23 height 23
type input "**********"
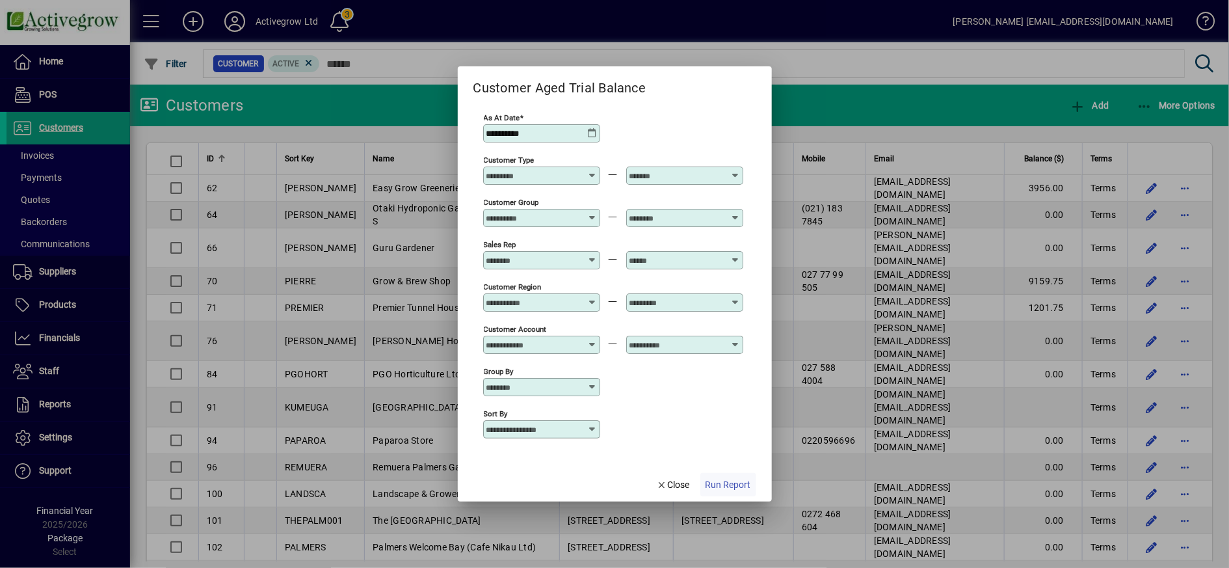
click at [730, 483] on span "Run Report" at bounding box center [729, 485] width 46 height 14
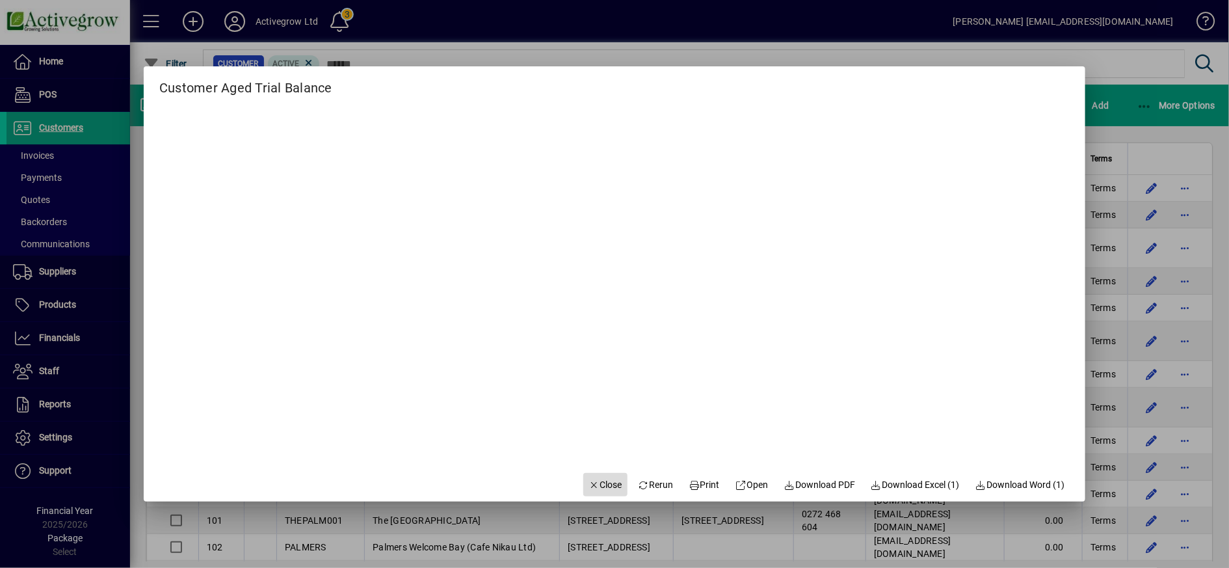
click at [589, 486] on icon "button" at bounding box center [595, 485] width 12 height 9
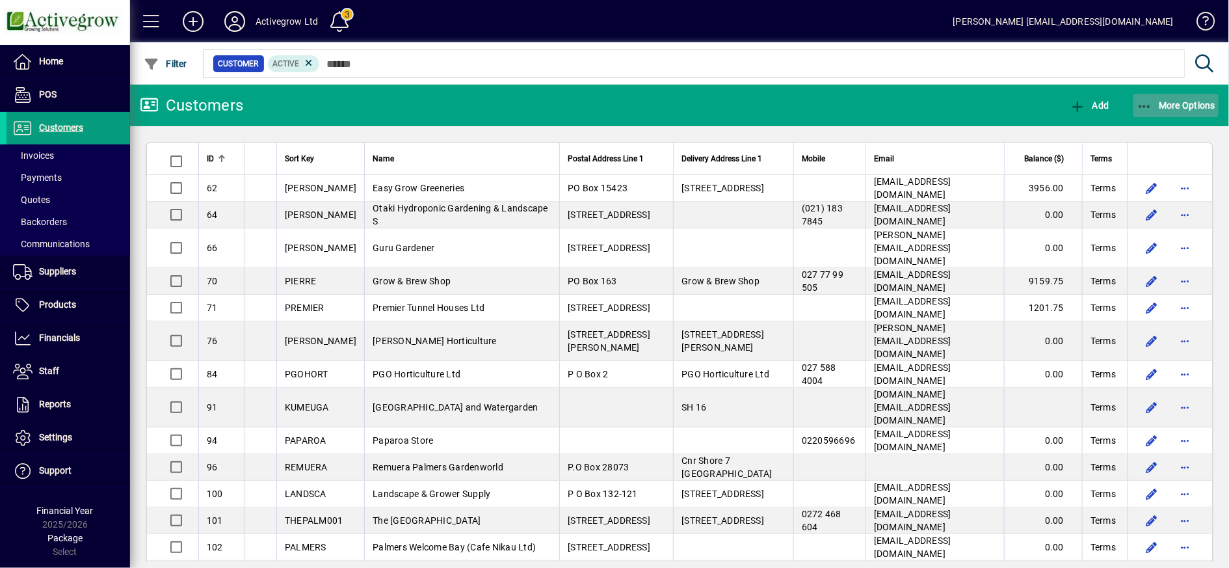
click at [1147, 101] on icon "button" at bounding box center [1145, 106] width 16 height 13
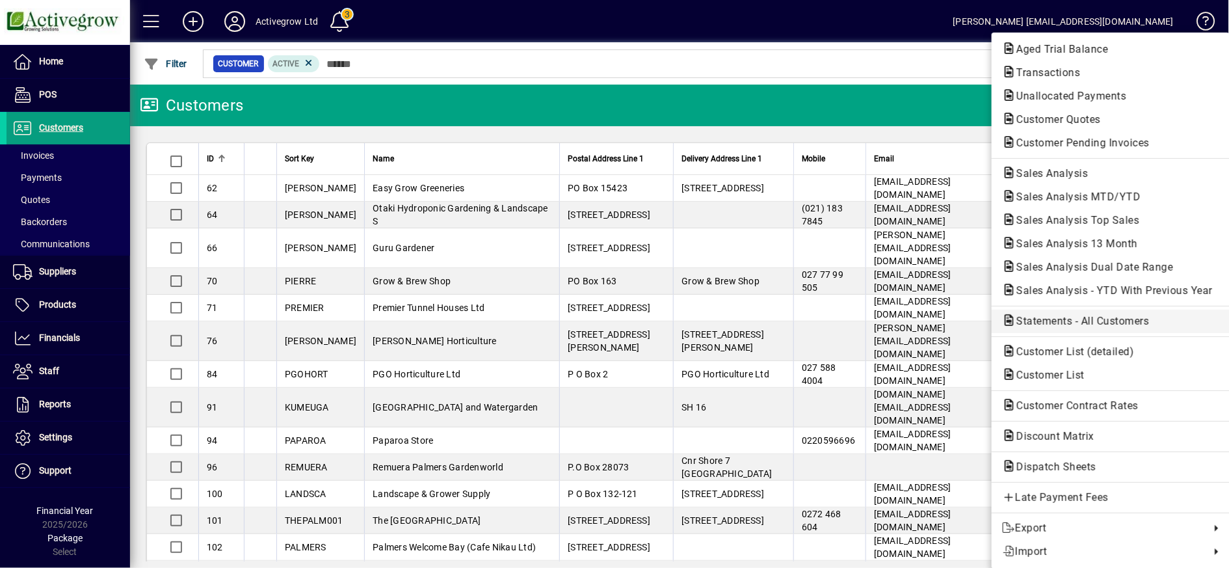
click at [1053, 317] on span "Statements - All Customers" at bounding box center [1078, 321] width 153 height 12
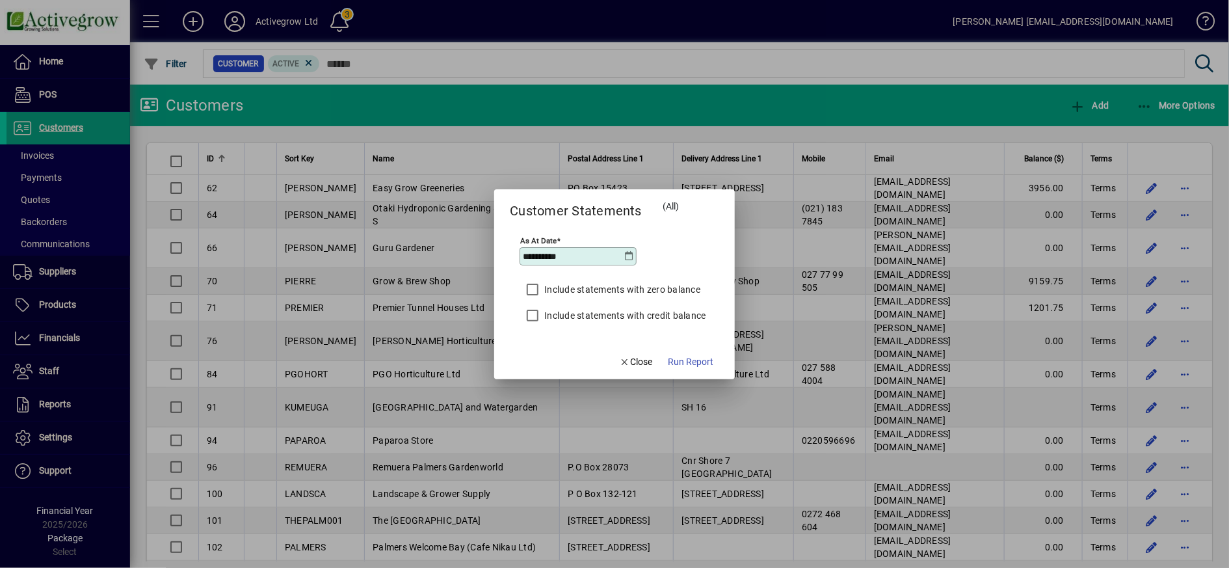
click at [629, 258] on icon at bounding box center [629, 256] width 10 height 10
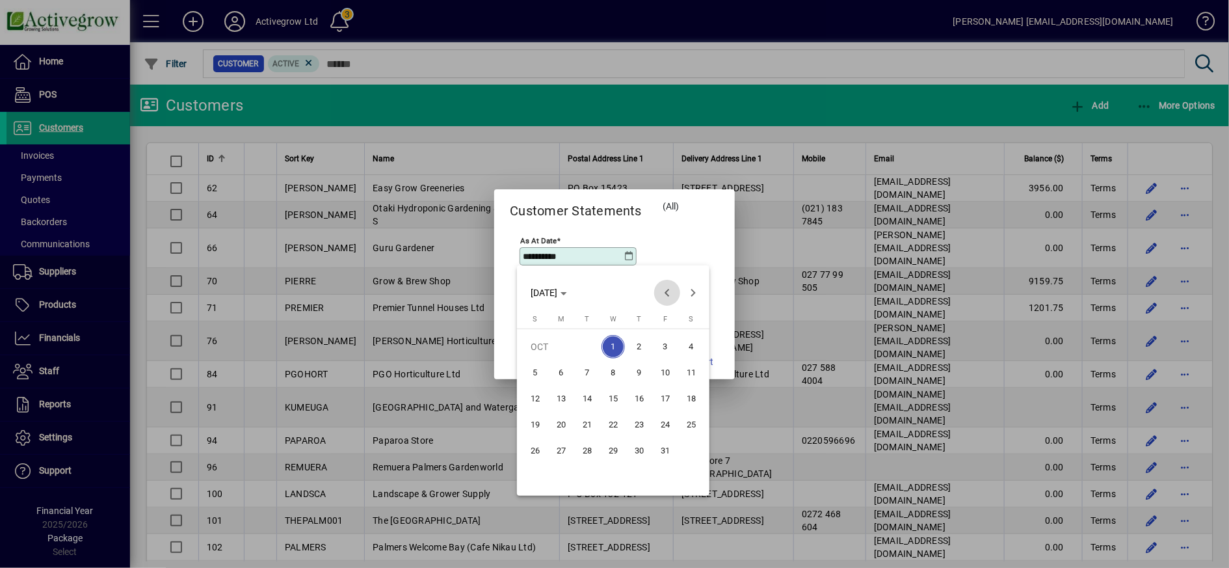
click at [668, 291] on span "Previous month" at bounding box center [667, 293] width 26 height 26
click at [591, 478] on span "30" at bounding box center [587, 476] width 23 height 23
type input "**********"
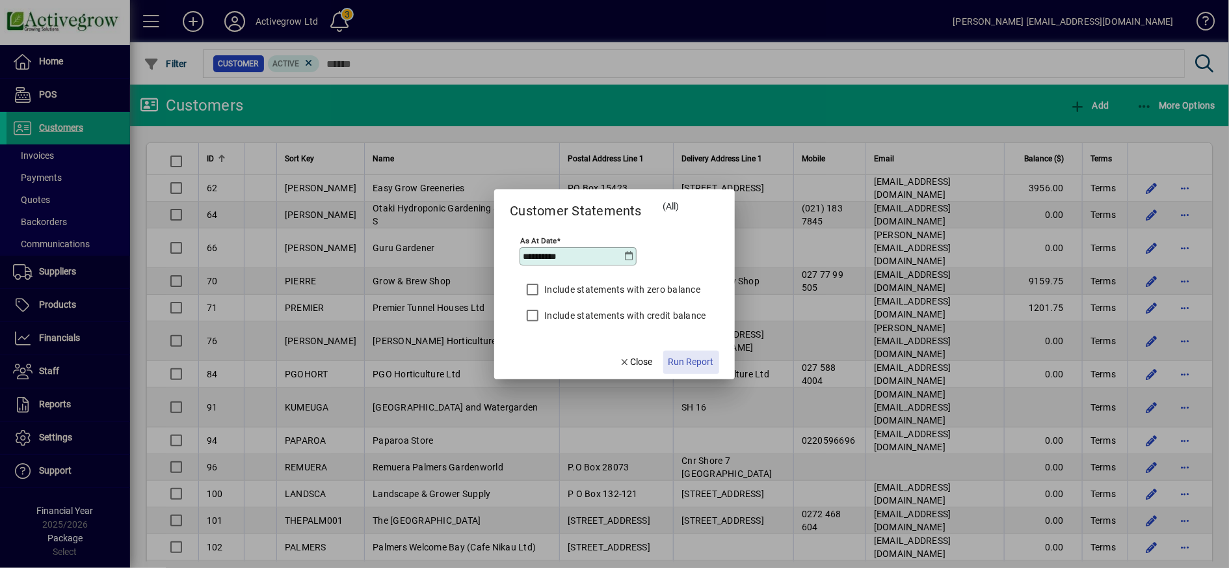
click at [685, 362] on span "Run Report" at bounding box center [692, 362] width 46 height 14
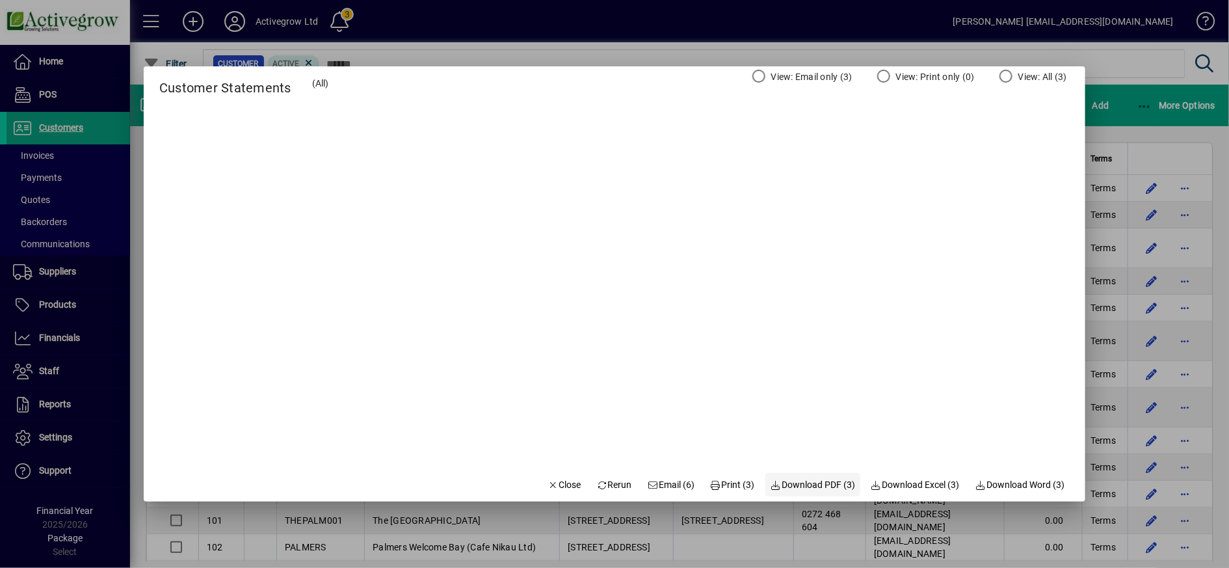
click at [821, 486] on span "Download PDF (3)" at bounding box center [813, 485] width 85 height 14
click at [661, 484] on span "Email (6)" at bounding box center [671, 485] width 47 height 14
